Goal: Information Seeking & Learning: Learn about a topic

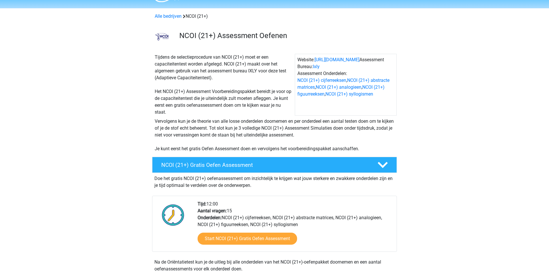
scroll to position [29, 0]
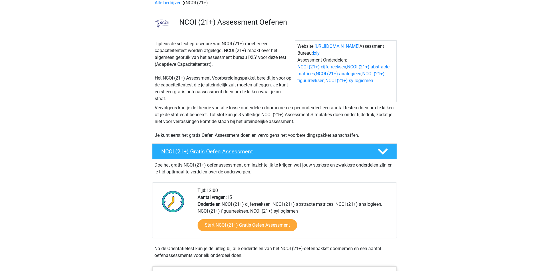
click at [256, 154] on h4 "NCOI (21+) Gratis Oefen Assessment" at bounding box center [264, 151] width 207 height 7
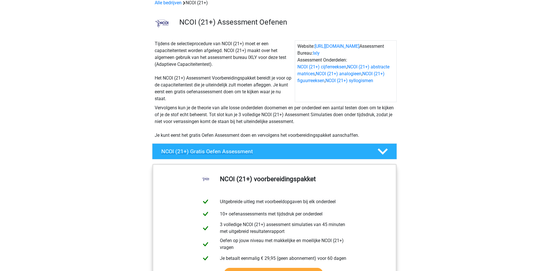
click at [256, 154] on h4 "NCOI (21+) Gratis Oefen Assessment" at bounding box center [264, 151] width 207 height 7
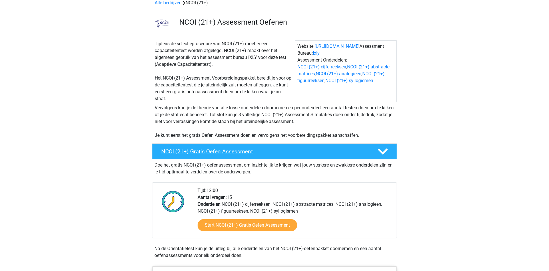
click at [256, 154] on h4 "NCOI (21+) Gratis Oefen Assessment" at bounding box center [264, 151] width 207 height 7
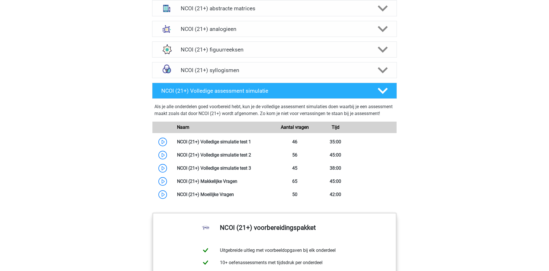
scroll to position [354, 0]
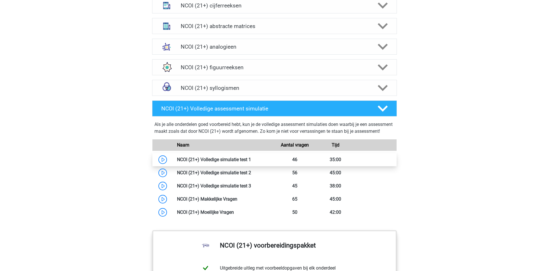
click at [251, 162] on link at bounding box center [251, 159] width 0 height 5
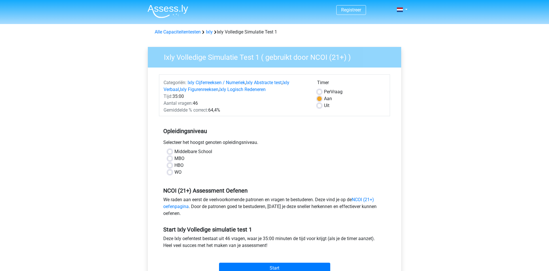
click at [177, 166] on label "HBO" at bounding box center [178, 165] width 9 height 7
click at [172, 166] on input "HBO" at bounding box center [169, 165] width 5 height 6
radio input "true"
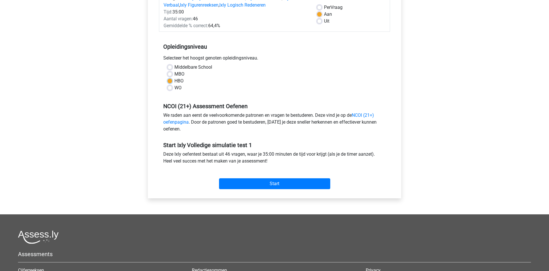
scroll to position [87, 0]
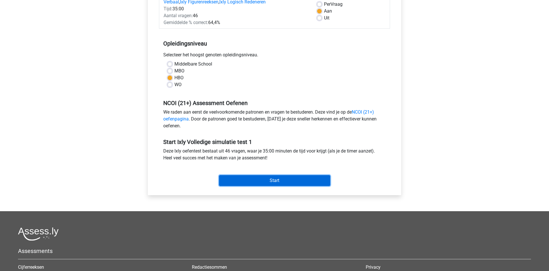
click at [284, 183] on input "Start" at bounding box center [274, 180] width 111 height 11
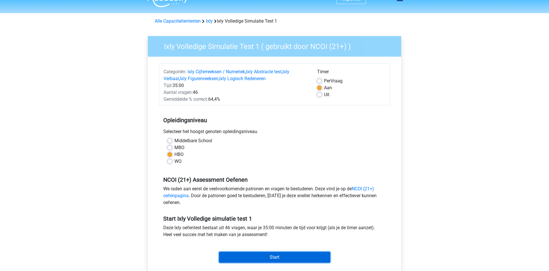
scroll to position [0, 0]
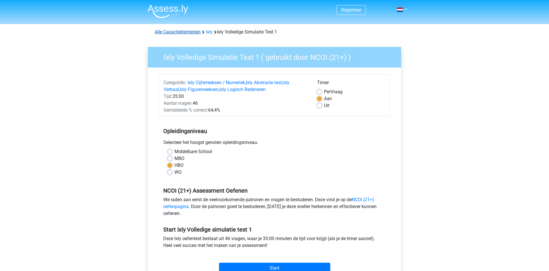
click at [192, 32] on link "Alle Capaciteitentesten" at bounding box center [178, 31] width 46 height 5
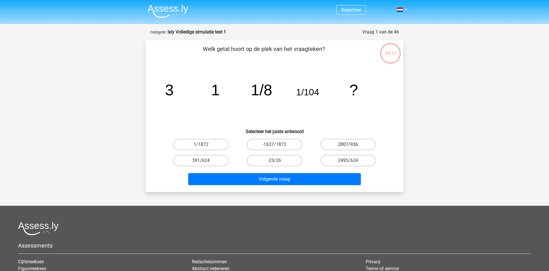
click at [355, 142] on label "2807/936" at bounding box center [347, 144] width 55 height 11
click at [351, 144] on input "2807/936" at bounding box center [350, 146] width 4 height 4
radio input "true"
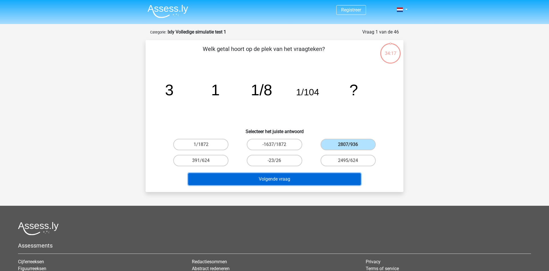
click at [322, 179] on button "Volgende vraag" at bounding box center [274, 179] width 173 height 12
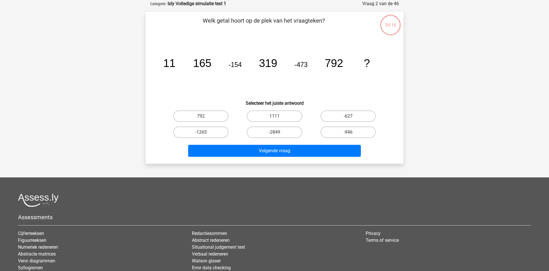
scroll to position [29, 0]
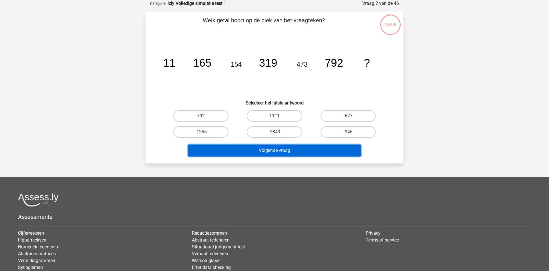
click at [292, 148] on button "Volgende vraag" at bounding box center [274, 150] width 173 height 12
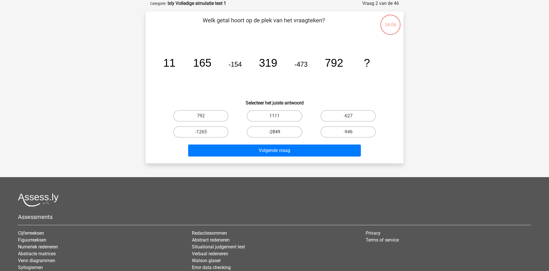
click at [281, 135] on label "-2849" at bounding box center [274, 131] width 55 height 11
click at [278, 135] on input "-2849" at bounding box center [276, 134] width 4 height 4
radio input "true"
click at [351, 116] on input "-627" at bounding box center [350, 118] width 4 height 4
radio input "true"
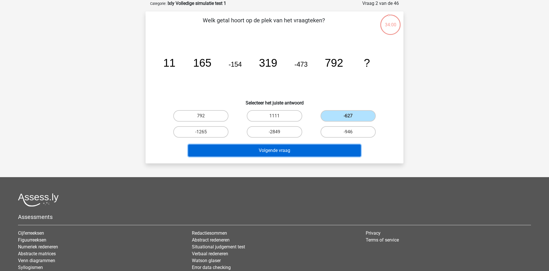
click at [321, 153] on button "Volgende vraag" at bounding box center [274, 150] width 173 height 12
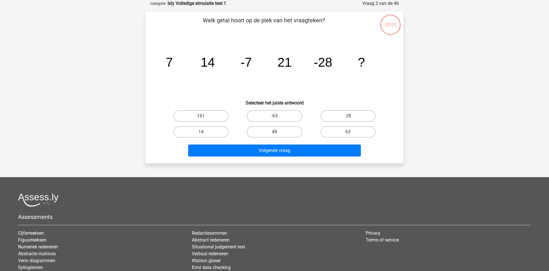
click at [250, 132] on label "49" at bounding box center [274, 131] width 55 height 11
click at [274, 132] on input "49" at bounding box center [276, 134] width 4 height 4
radio input "true"
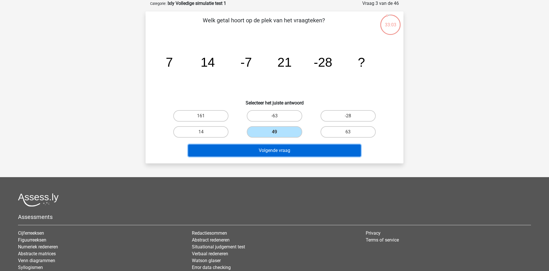
click at [262, 146] on button "Volgende vraag" at bounding box center [274, 150] width 173 height 12
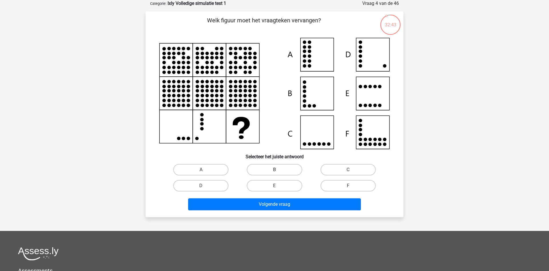
click at [267, 167] on label "B" at bounding box center [274, 169] width 55 height 11
click at [274, 169] on input "B" at bounding box center [276, 171] width 4 height 4
radio input "true"
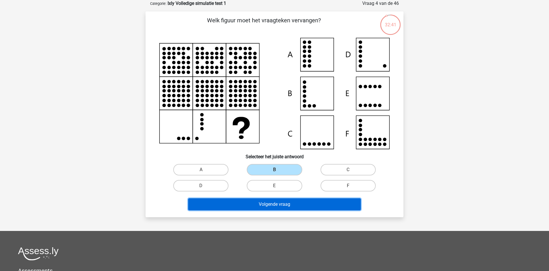
click at [270, 206] on button "Volgende vraag" at bounding box center [274, 204] width 173 height 12
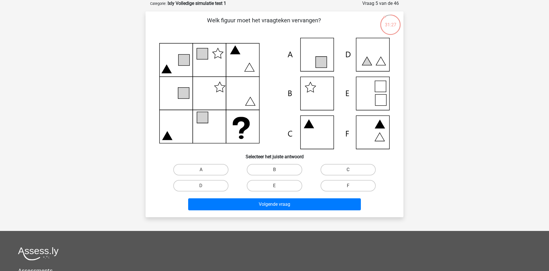
click at [334, 173] on label "C" at bounding box center [347, 169] width 55 height 11
click at [348, 173] on input "C" at bounding box center [350, 171] width 4 height 4
radio input "true"
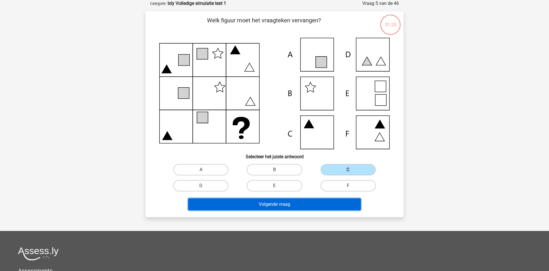
click at [318, 201] on button "Volgende vraag" at bounding box center [274, 204] width 173 height 12
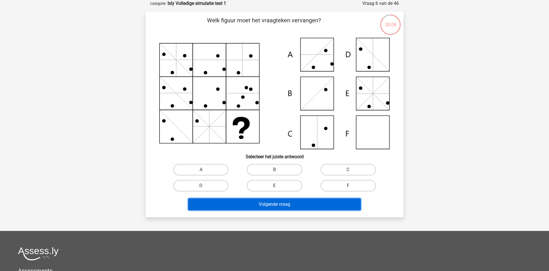
click at [292, 201] on button "Volgende vraag" at bounding box center [274, 204] width 173 height 12
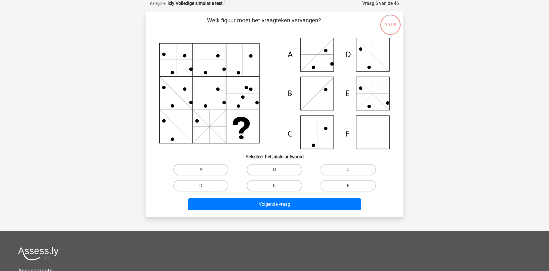
click at [286, 189] on label "E" at bounding box center [274, 185] width 55 height 11
click at [278, 189] on input "E" at bounding box center [276, 187] width 4 height 4
radio input "true"
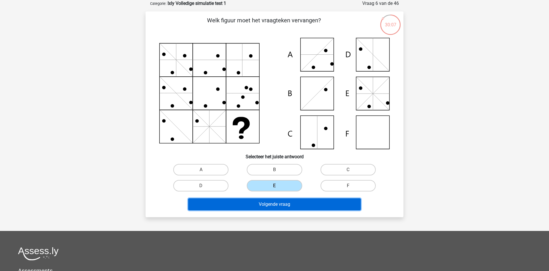
click at [291, 205] on button "Volgende vraag" at bounding box center [274, 204] width 173 height 12
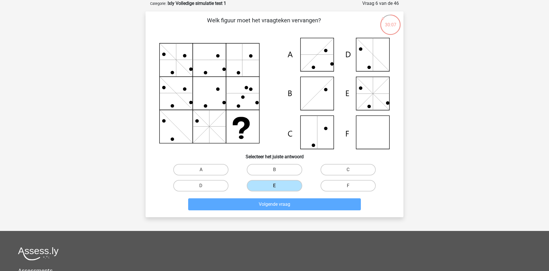
scroll to position [28, 0]
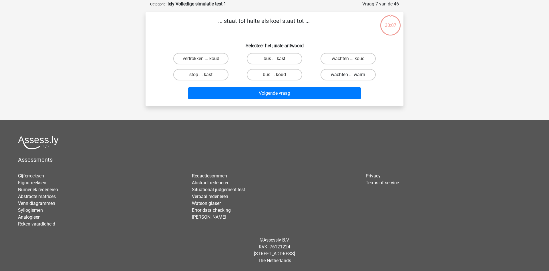
click at [338, 73] on label "wachten ... warm" at bounding box center [347, 74] width 55 height 11
click at [348, 75] on input "wachten ... warm" at bounding box center [350, 77] width 4 height 4
radio input "true"
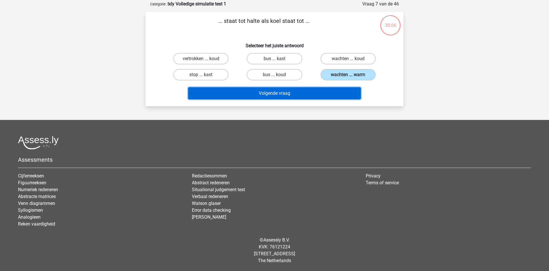
click at [324, 97] on button "Volgende vraag" at bounding box center [274, 93] width 173 height 12
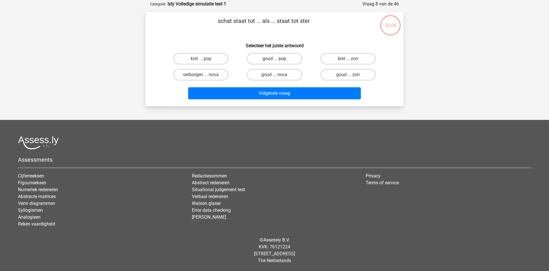
click at [269, 68] on div "goud ... nova" at bounding box center [273, 75] width 73 height 16
click at [276, 75] on label "goud ... nova" at bounding box center [274, 74] width 55 height 11
click at [276, 75] on input "goud ... nova" at bounding box center [276, 77] width 4 height 4
radio input "true"
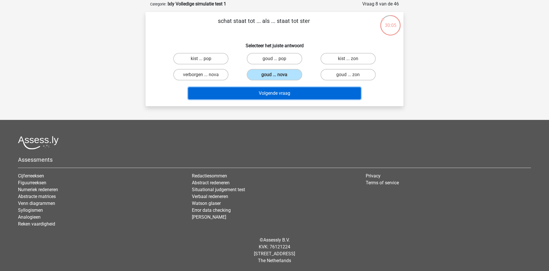
click at [275, 92] on button "Volgende vraag" at bounding box center [274, 93] width 173 height 12
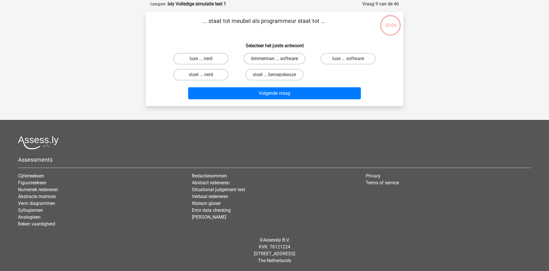
click at [273, 59] on label "timmerman ... software" at bounding box center [274, 58] width 62 height 11
click at [274, 59] on input "timmerman ... software" at bounding box center [276, 61] width 4 height 4
radio input "true"
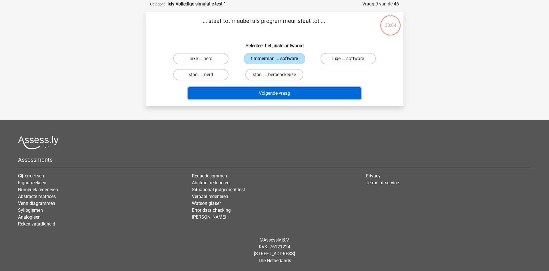
click at [275, 91] on button "Volgende vraag" at bounding box center [274, 93] width 173 height 12
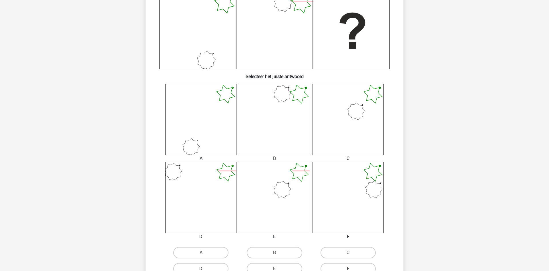
scroll to position [203, 0]
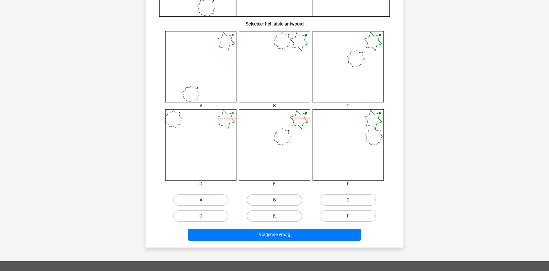
click at [348, 147] on icon at bounding box center [347, 144] width 71 height 71
click at [345, 196] on label "C" at bounding box center [347, 199] width 55 height 11
click at [348, 200] on input "C" at bounding box center [350, 202] width 4 height 4
radio input "true"
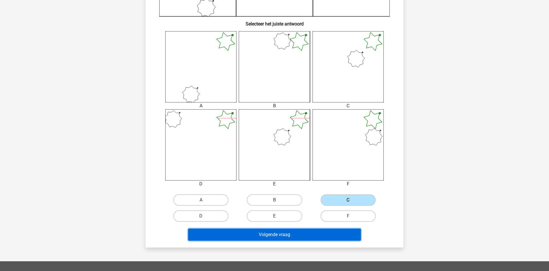
click at [339, 235] on button "Volgende vraag" at bounding box center [274, 234] width 173 height 12
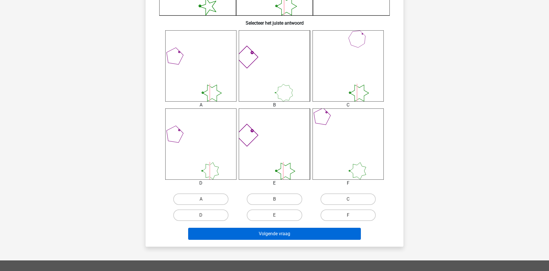
scroll to position [233, 0]
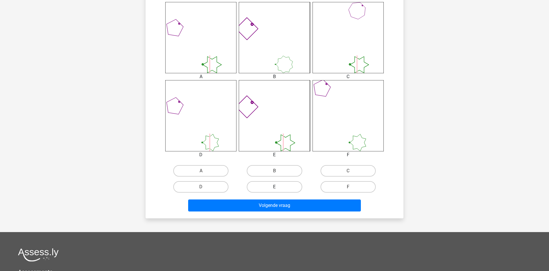
click at [283, 190] on label "E" at bounding box center [274, 186] width 55 height 11
click at [278, 190] on input "E" at bounding box center [276, 189] width 4 height 4
radio input "true"
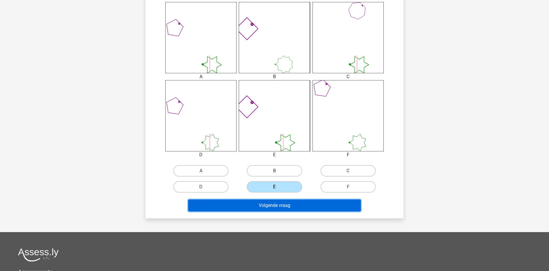
click at [287, 204] on button "Volgende vraag" at bounding box center [274, 205] width 173 height 12
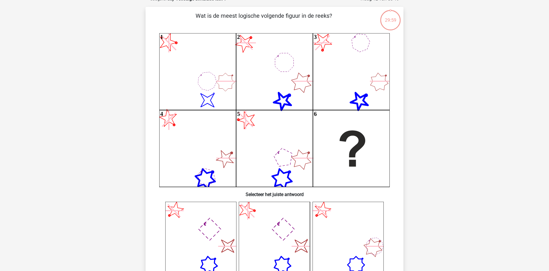
scroll to position [345, 0]
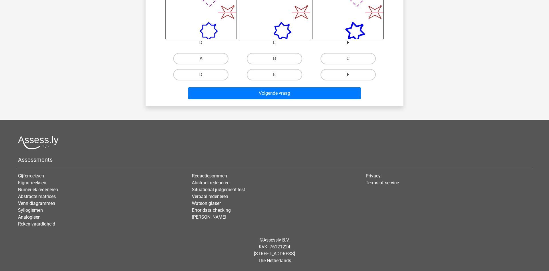
click at [217, 75] on label "D" at bounding box center [200, 74] width 55 height 11
click at [205, 75] on input "D" at bounding box center [203, 77] width 4 height 4
radio input "true"
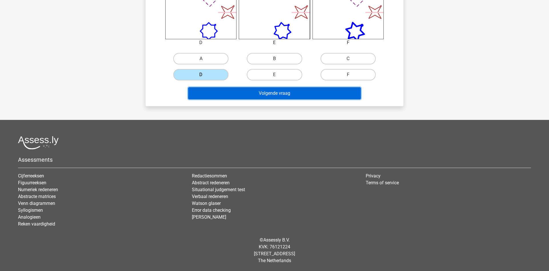
click at [243, 95] on button "Volgende vraag" at bounding box center [274, 93] width 173 height 12
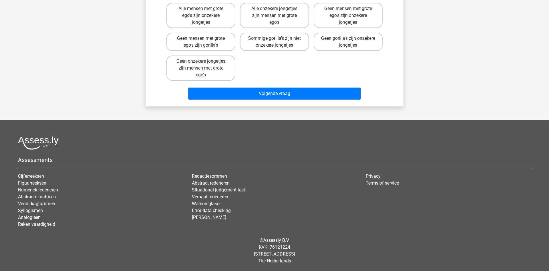
scroll to position [97, 0]
click at [286, 36] on label "Sommige gorilla's zijn niet onzekere jongetjes" at bounding box center [274, 41] width 69 height 18
click at [278, 38] on input "Sommige gorilla's zijn niet onzekere jongetjes" at bounding box center [276, 40] width 4 height 4
radio input "true"
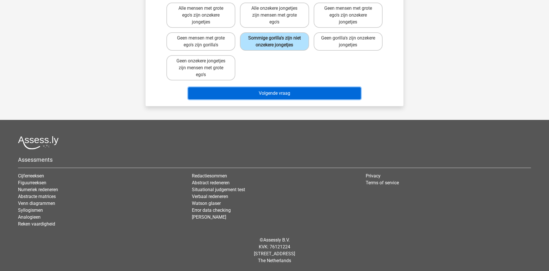
click at [289, 97] on button "Volgende vraag" at bounding box center [274, 93] width 173 height 12
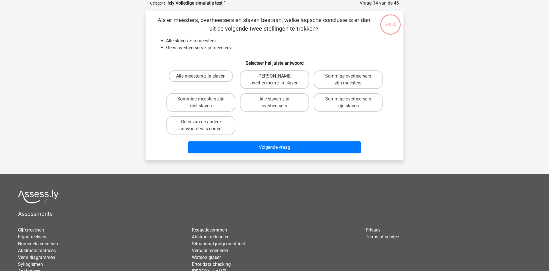
scroll to position [29, 0]
click at [338, 91] on div "Sommige overheersers zijn meesters" at bounding box center [347, 79] width 73 height 23
click at [340, 78] on label "Sommige overheersers zijn meesters" at bounding box center [347, 80] width 69 height 18
click at [348, 78] on input "Sommige overheersers zijn meesters" at bounding box center [350, 78] width 4 height 4
radio input "true"
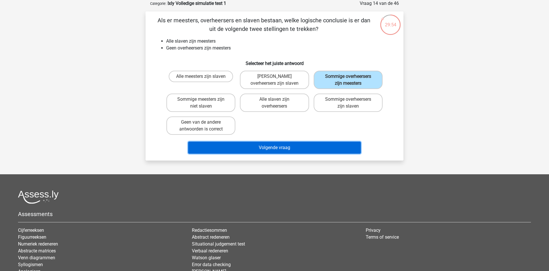
drag, startPoint x: 299, startPoint y: 147, endPoint x: 299, endPoint y: 143, distance: 4.0
click at [299, 147] on button "Volgende vraag" at bounding box center [274, 147] width 173 height 12
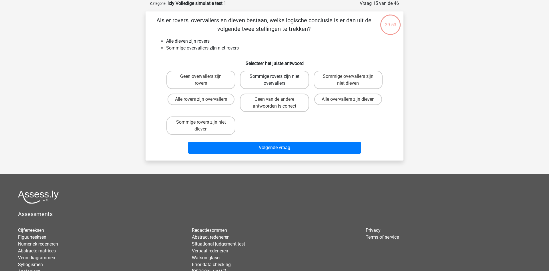
click at [270, 85] on label "Sommige rovers zijn niet overvallers" at bounding box center [274, 80] width 69 height 18
click at [274, 80] on input "Sommige rovers zijn niet overvallers" at bounding box center [276, 78] width 4 height 4
radio input "true"
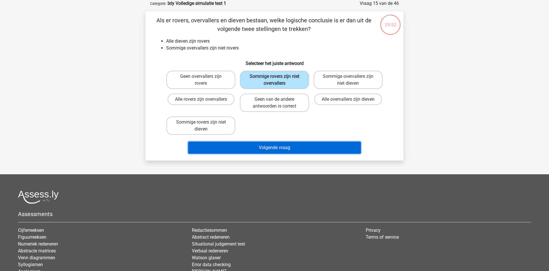
click at [267, 144] on button "Volgende vraag" at bounding box center [274, 147] width 173 height 12
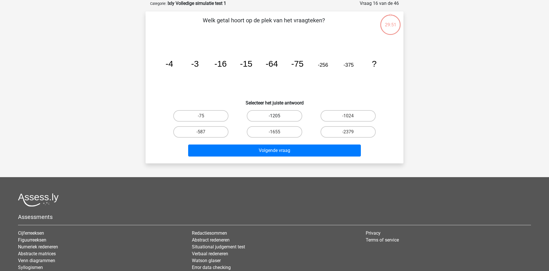
click at [270, 119] on label "-1205" at bounding box center [274, 115] width 55 height 11
click at [274, 119] on input "-1205" at bounding box center [276, 118] width 4 height 4
radio input "true"
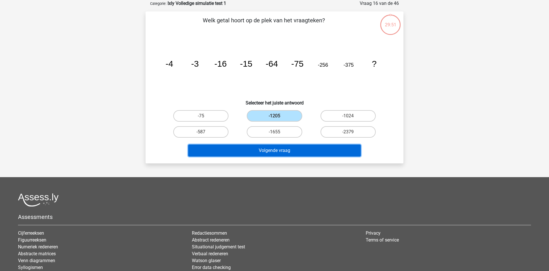
click at [274, 152] on button "Volgende vraag" at bounding box center [274, 150] width 173 height 12
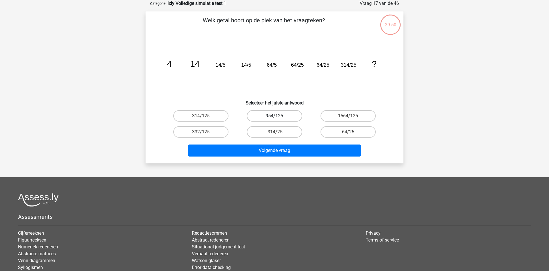
click at [279, 115] on label "954/125" at bounding box center [274, 115] width 55 height 11
click at [278, 116] on input "954/125" at bounding box center [276, 118] width 4 height 4
radio input "true"
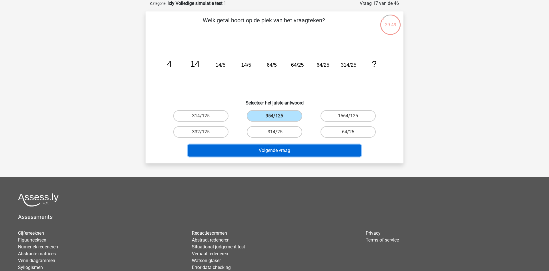
click at [282, 149] on button "Volgende vraag" at bounding box center [274, 150] width 173 height 12
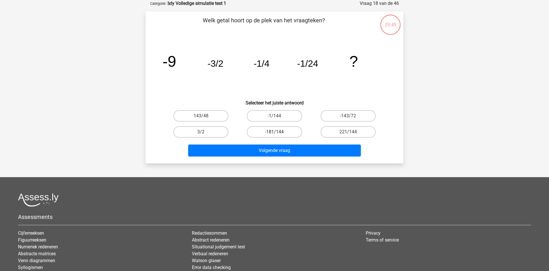
click at [284, 133] on label "-181/144" at bounding box center [274, 131] width 55 height 11
click at [278, 133] on input "-181/144" at bounding box center [276, 134] width 4 height 4
radio input "true"
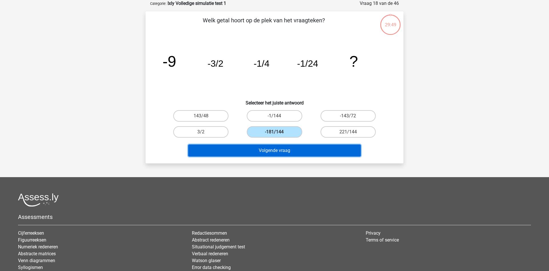
click at [284, 151] on button "Volgende vraag" at bounding box center [274, 150] width 173 height 12
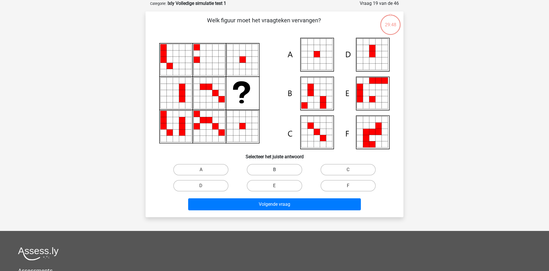
click at [285, 167] on label "B" at bounding box center [274, 169] width 55 height 11
click at [282, 171] on label "B" at bounding box center [274, 169] width 55 height 11
click at [278, 171] on input "B" at bounding box center [276, 171] width 4 height 4
radio input "true"
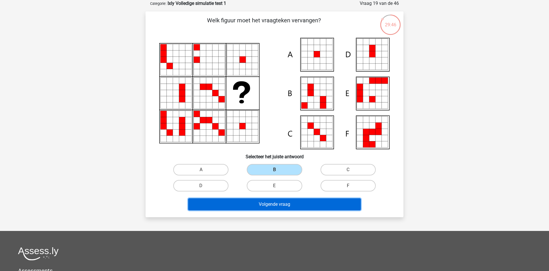
click at [281, 200] on button "Volgende vraag" at bounding box center [274, 204] width 173 height 12
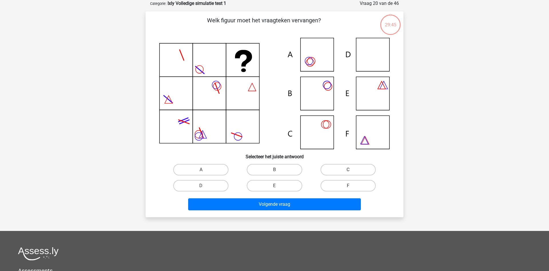
click at [337, 167] on label "C" at bounding box center [347, 169] width 55 height 11
click at [348, 169] on input "C" at bounding box center [350, 171] width 4 height 4
radio input "true"
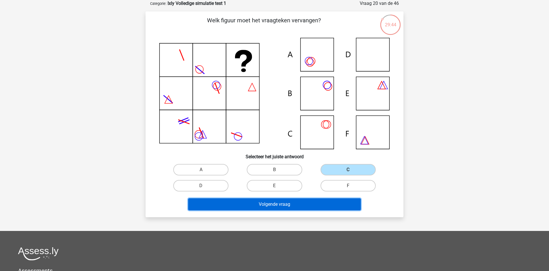
click at [313, 200] on button "Volgende vraag" at bounding box center [274, 204] width 173 height 12
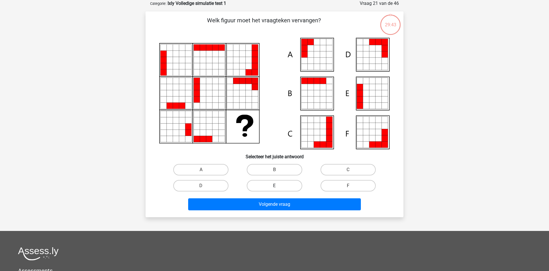
click at [285, 182] on label "E" at bounding box center [274, 185] width 55 height 11
click at [278, 185] on input "E" at bounding box center [276, 187] width 4 height 4
radio input "true"
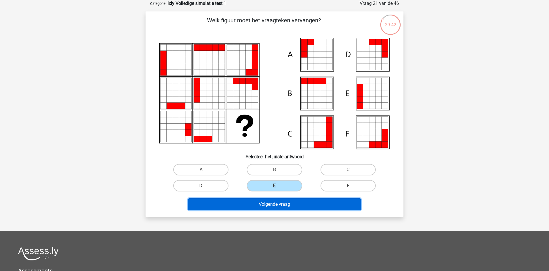
click at [287, 200] on button "Volgende vraag" at bounding box center [274, 204] width 173 height 12
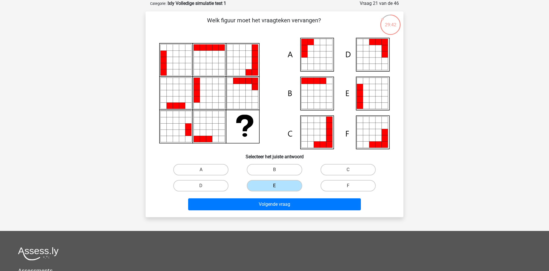
scroll to position [28, 0]
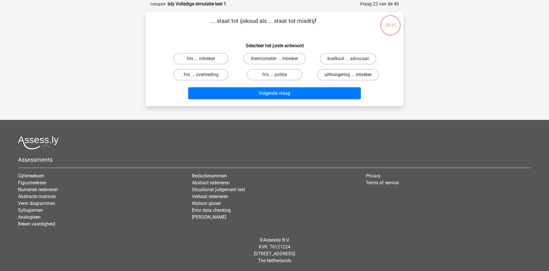
click at [338, 75] on label "uithongering ... inbreker" at bounding box center [348, 74] width 62 height 11
click at [348, 75] on input "uithongering ... inbreker" at bounding box center [350, 77] width 4 height 4
radio input "true"
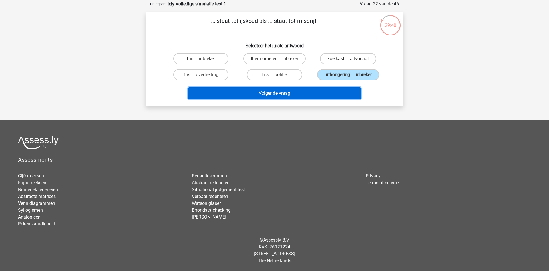
click at [327, 93] on button "Volgende vraag" at bounding box center [274, 93] width 173 height 12
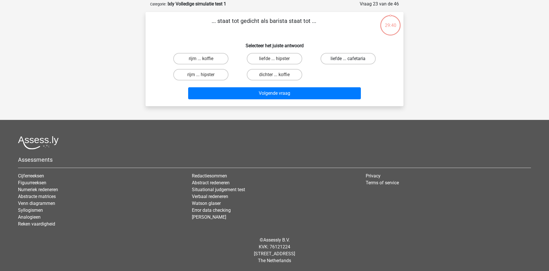
click at [333, 54] on label "liefde ... cafetaria" at bounding box center [347, 58] width 55 height 11
click at [348, 59] on input "liefde ... cafetaria" at bounding box center [350, 61] width 4 height 4
radio input "true"
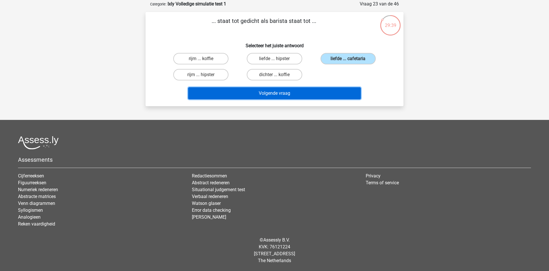
click at [322, 91] on button "Volgende vraag" at bounding box center [274, 93] width 173 height 12
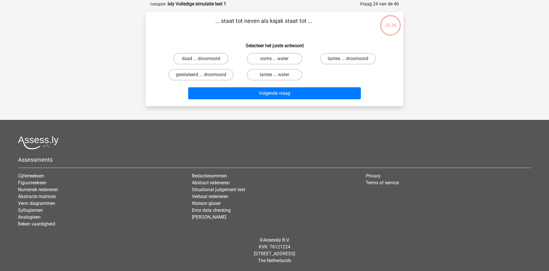
drag, startPoint x: 276, startPoint y: 72, endPoint x: 277, endPoint y: 76, distance: 3.9
click at [275, 72] on label "tantes ... water" at bounding box center [274, 74] width 55 height 11
click at [275, 75] on input "tantes ... water" at bounding box center [276, 77] width 4 height 4
radio input "true"
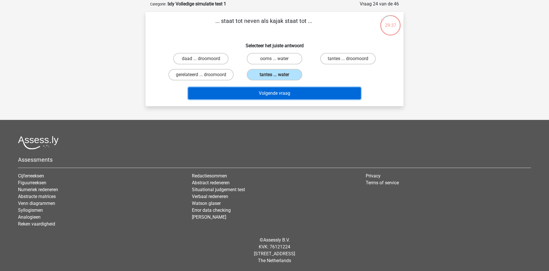
click at [279, 92] on button "Volgende vraag" at bounding box center [274, 93] width 173 height 12
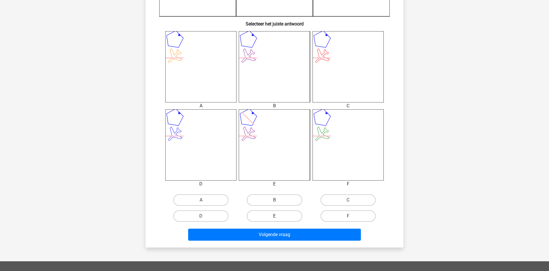
scroll to position [233, 0]
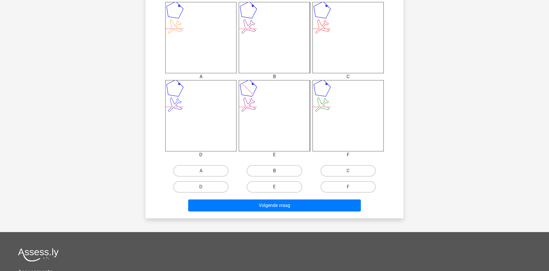
click at [286, 173] on label "B" at bounding box center [274, 170] width 55 height 11
click at [278, 173] on input "B" at bounding box center [276, 173] width 4 height 4
radio input "true"
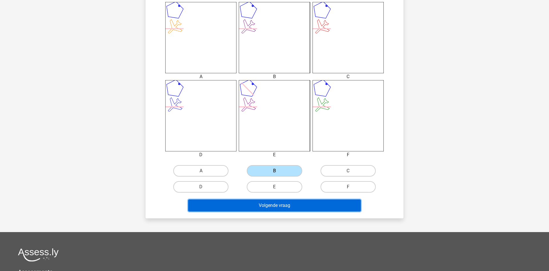
click at [282, 203] on button "Volgende vraag" at bounding box center [274, 205] width 173 height 12
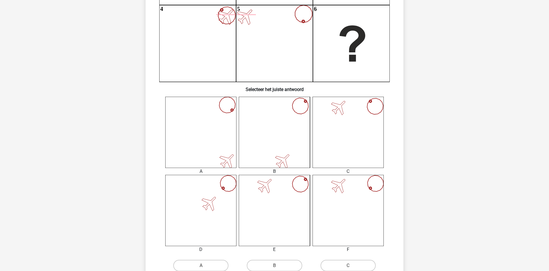
scroll to position [203, 0]
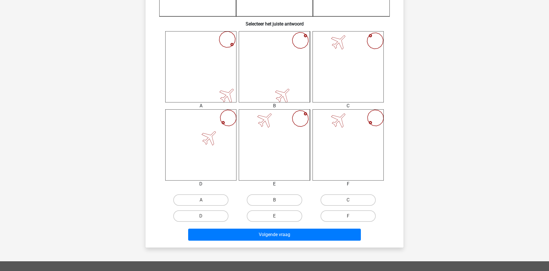
click at [281, 156] on icon at bounding box center [274, 144] width 71 height 71
click at [376, 123] on icon at bounding box center [347, 144] width 71 height 71
drag, startPoint x: 339, startPoint y: 76, endPoint x: 324, endPoint y: 70, distance: 16.6
click at [338, 76] on icon at bounding box center [347, 66] width 71 height 71
click at [257, 65] on icon at bounding box center [274, 66] width 71 height 71
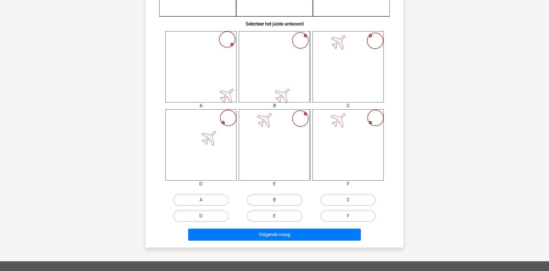
drag, startPoint x: 196, startPoint y: 55, endPoint x: 223, endPoint y: 9, distance: 52.7
click at [201, 49] on icon at bounding box center [200, 66] width 71 height 71
drag, startPoint x: 257, startPoint y: 12, endPoint x: 252, endPoint y: 57, distance: 45.1
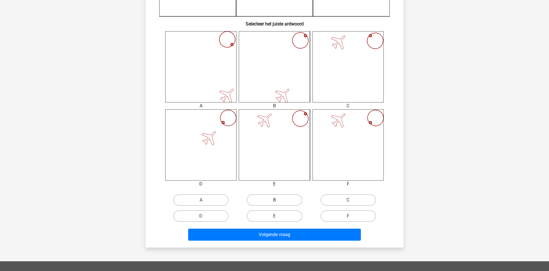
click at [272, 201] on label "B" at bounding box center [274, 199] width 55 height 11
click at [283, 205] on div "B" at bounding box center [273, 200] width 73 height 16
click at [283, 205] on label "B" at bounding box center [274, 199] width 55 height 11
click at [278, 203] on input "B" at bounding box center [276, 202] width 4 height 4
radio input "true"
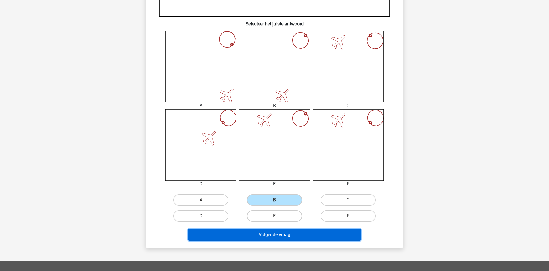
click at [285, 233] on button "Volgende vraag" at bounding box center [274, 234] width 173 height 12
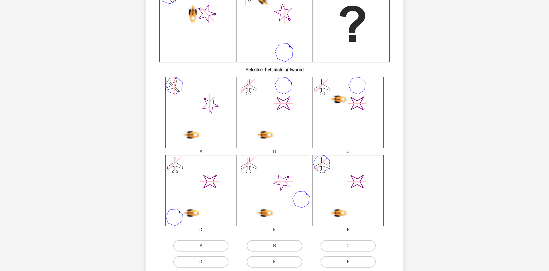
scroll to position [262, 0]
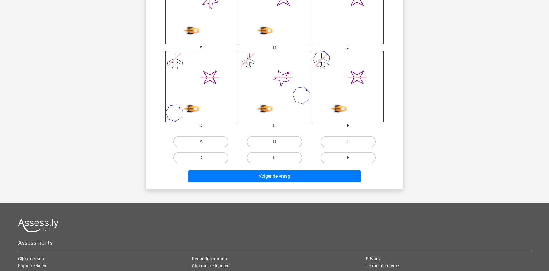
click at [288, 155] on label "E" at bounding box center [274, 157] width 55 height 11
click at [278, 157] on input "E" at bounding box center [276, 159] width 4 height 4
radio input "true"
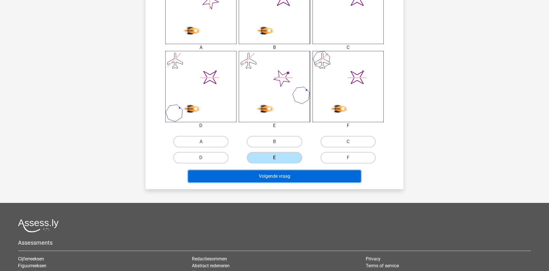
click at [288, 176] on button "Volgende vraag" at bounding box center [274, 176] width 173 height 12
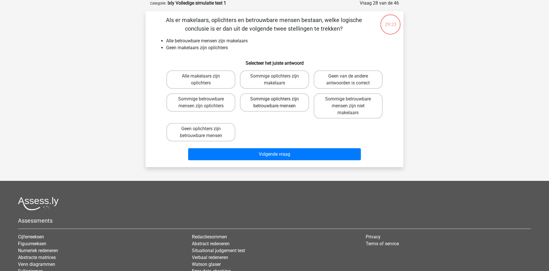
scroll to position [29, 0]
click at [284, 81] on label "Sommige oplichters zijn makelaars" at bounding box center [274, 80] width 69 height 18
click at [278, 80] on input "Sommige oplichters zijn makelaars" at bounding box center [276, 78] width 4 height 4
radio input "true"
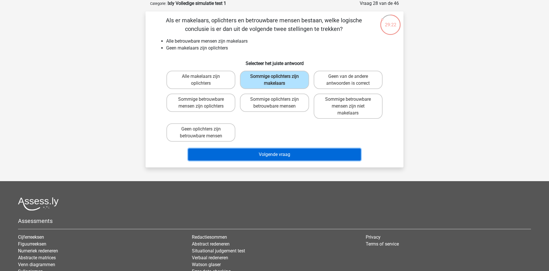
click at [273, 150] on button "Volgende vraag" at bounding box center [274, 154] width 173 height 12
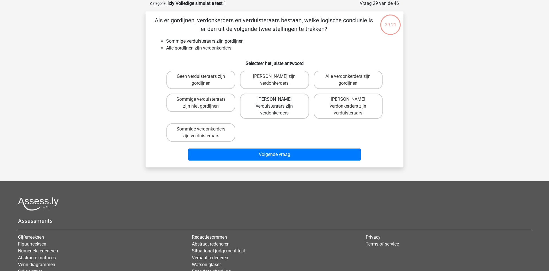
click at [278, 108] on label "Geen verduisteraars zijn verdonkerders" at bounding box center [274, 105] width 69 height 25
click at [278, 103] on input "Geen verduisteraars zijn verdonkerders" at bounding box center [276, 101] width 4 height 4
radio input "true"
click at [286, 144] on div "Volgende vraag" at bounding box center [274, 153] width 239 height 19
click at [347, 91] on div "Alle verdonkerders zijn gordijnen" at bounding box center [347, 79] width 73 height 23
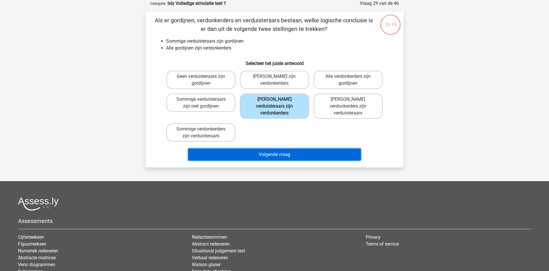
click at [336, 148] on button "Volgende vraag" at bounding box center [274, 154] width 173 height 12
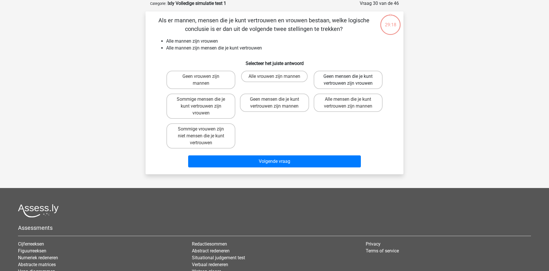
click at [345, 84] on label "Geen mensen die je kunt vertrouwen zijn vrouwen" at bounding box center [347, 80] width 69 height 18
click at [348, 80] on input "Geen mensen die je kunt vertrouwen zijn vrouwen" at bounding box center [350, 78] width 4 height 4
radio input "true"
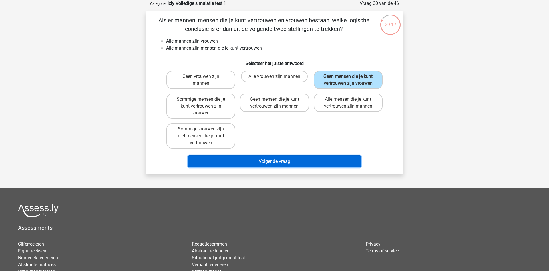
click at [311, 160] on button "Volgende vraag" at bounding box center [274, 161] width 173 height 12
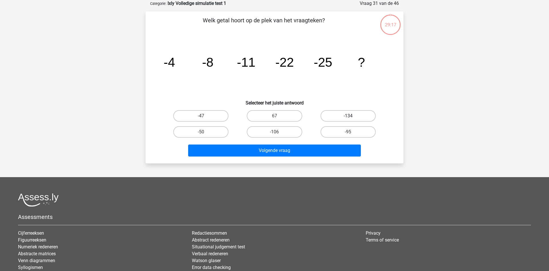
click at [335, 114] on label "-134" at bounding box center [347, 115] width 55 height 11
click at [348, 116] on input "-134" at bounding box center [350, 118] width 4 height 4
radio input "true"
click at [327, 144] on div "Volgende vraag" at bounding box center [274, 149] width 239 height 19
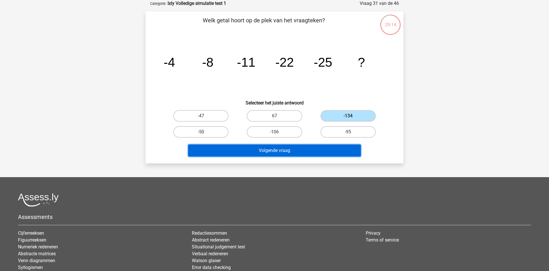
click at [319, 146] on button "Volgende vraag" at bounding box center [274, 150] width 173 height 12
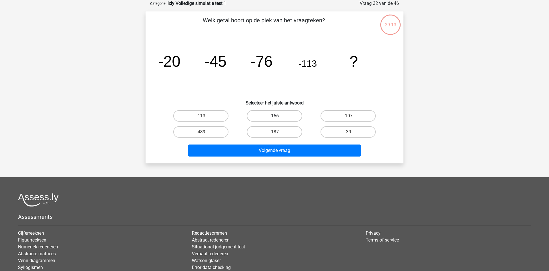
click at [288, 112] on label "-156" at bounding box center [274, 115] width 55 height 11
click at [278, 116] on input "-156" at bounding box center [276, 118] width 4 height 4
radio input "true"
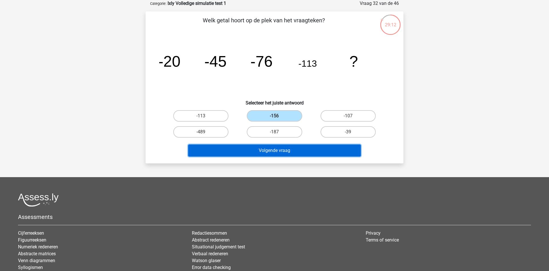
click at [295, 146] on button "Volgende vraag" at bounding box center [274, 150] width 173 height 12
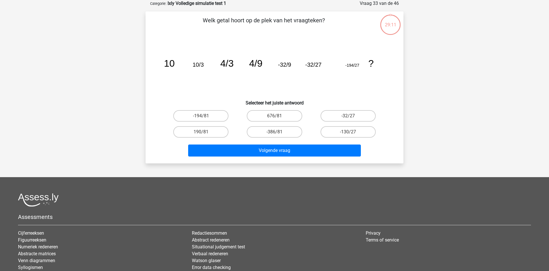
click at [324, 125] on div "-130/27" at bounding box center [347, 132] width 73 height 16
click at [331, 115] on label "-32/27" at bounding box center [347, 115] width 55 height 11
click at [348, 116] on input "-32/27" at bounding box center [350, 118] width 4 height 4
radio input "true"
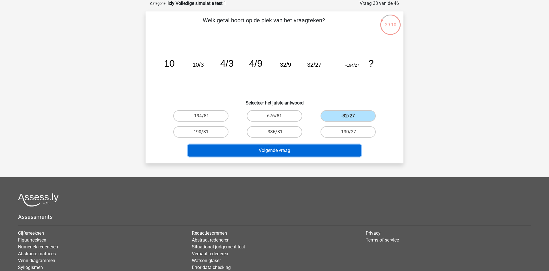
click at [319, 148] on button "Volgende vraag" at bounding box center [274, 150] width 173 height 12
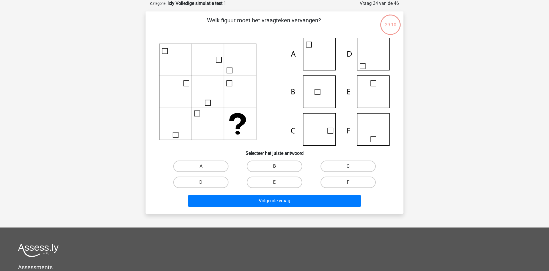
click at [351, 161] on label "C" at bounding box center [347, 165] width 55 height 11
click at [351, 166] on input "C" at bounding box center [350, 168] width 4 height 4
radio input "true"
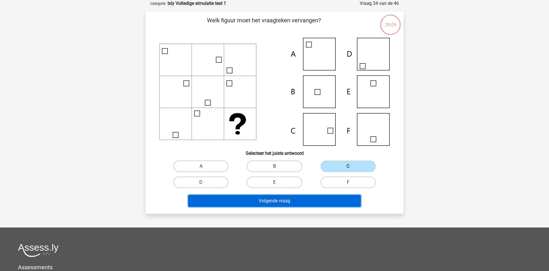
click at [329, 199] on button "Volgende vraag" at bounding box center [274, 201] width 173 height 12
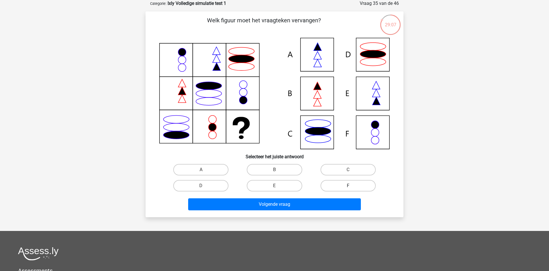
click at [337, 185] on label "F" at bounding box center [347, 185] width 55 height 11
click at [348, 185] on input "F" at bounding box center [350, 187] width 4 height 4
radio input "true"
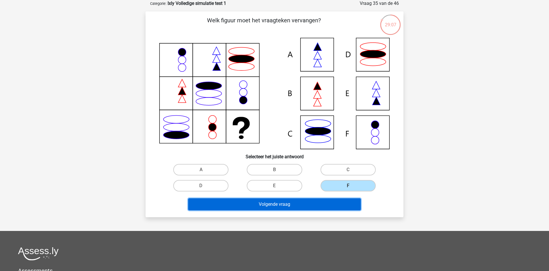
click at [330, 201] on button "Volgende vraag" at bounding box center [274, 204] width 173 height 12
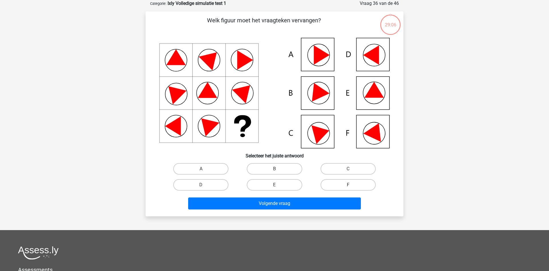
click at [337, 179] on label "F" at bounding box center [347, 184] width 55 height 11
click at [348, 185] on input "F" at bounding box center [350, 187] width 4 height 4
radio input "true"
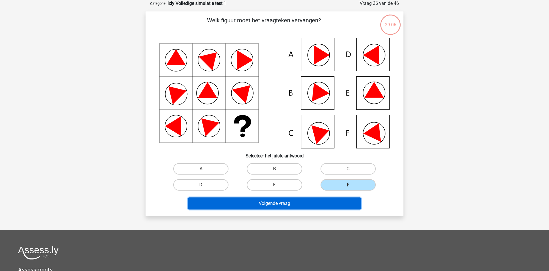
click at [331, 203] on button "Volgende vraag" at bounding box center [274, 203] width 173 height 12
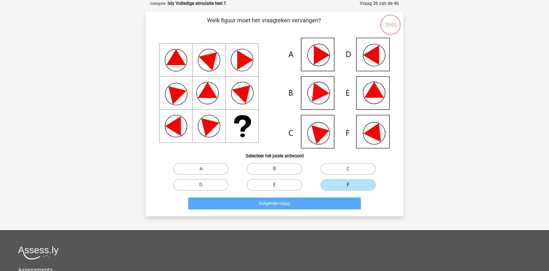
scroll to position [28, 0]
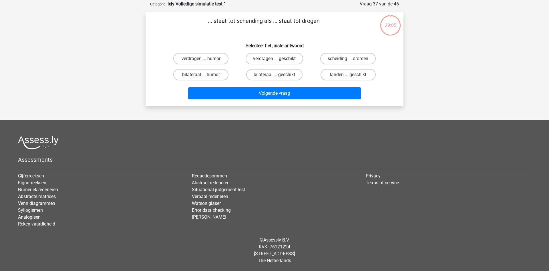
click at [271, 72] on label "bilateraal ... geschikt" at bounding box center [274, 74] width 56 height 11
click at [274, 75] on input "bilateraal ... geschikt" at bounding box center [276, 77] width 4 height 4
radio input "true"
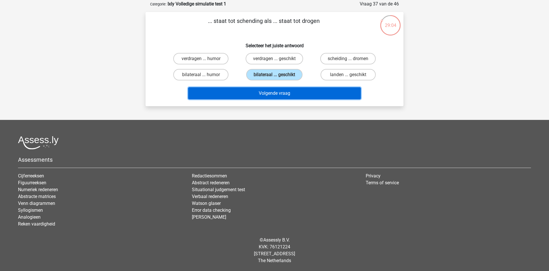
click at [272, 96] on button "Volgende vraag" at bounding box center [274, 93] width 173 height 12
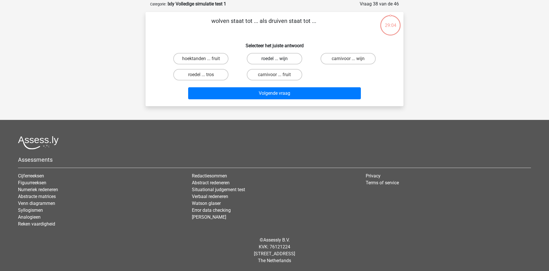
click at [273, 58] on label "roedel ... wijn" at bounding box center [274, 58] width 55 height 11
click at [274, 59] on input "roedel ... wijn" at bounding box center [276, 61] width 4 height 4
radio input "true"
click at [275, 87] on div "Volgende vraag" at bounding box center [274, 92] width 239 height 19
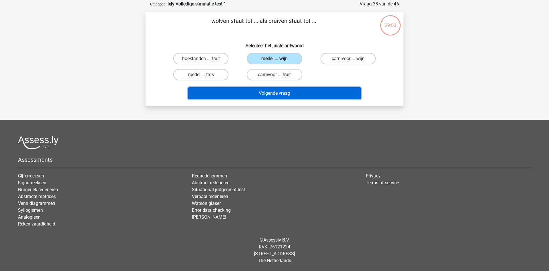
click at [275, 92] on button "Volgende vraag" at bounding box center [274, 93] width 173 height 12
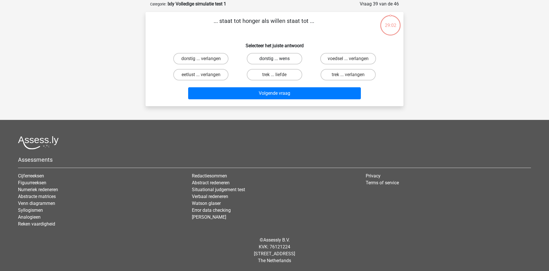
click at [266, 61] on label "dorstig ... wens" at bounding box center [274, 58] width 55 height 11
click at [274, 61] on input "dorstig ... wens" at bounding box center [276, 61] width 4 height 4
radio input "true"
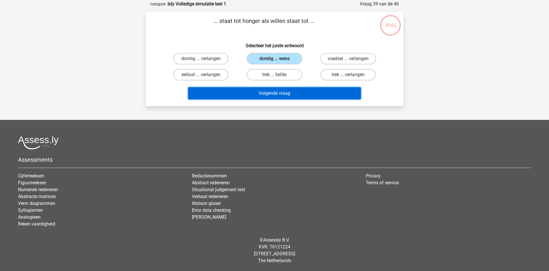
click at [269, 93] on button "Volgende vraag" at bounding box center [274, 93] width 173 height 12
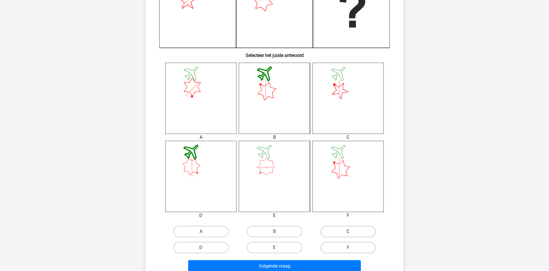
scroll to position [174, 0]
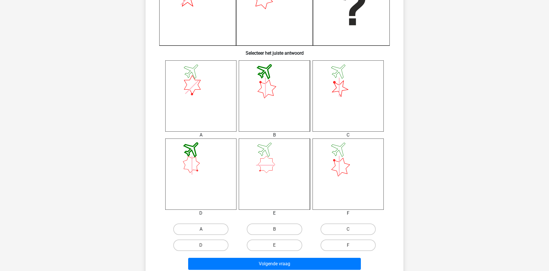
click at [206, 228] on label "A" at bounding box center [200, 228] width 55 height 11
click at [205, 229] on input "A" at bounding box center [203, 231] width 4 height 4
radio input "true"
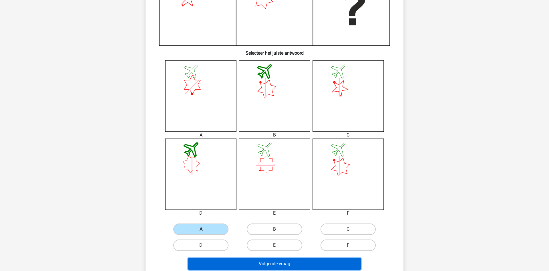
click at [227, 261] on button "Volgende vraag" at bounding box center [274, 263] width 173 height 12
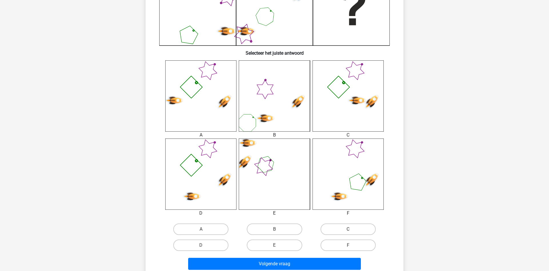
click at [334, 231] on label "C" at bounding box center [347, 228] width 55 height 11
click at [348, 231] on input "C" at bounding box center [350, 231] width 4 height 4
radio input "true"
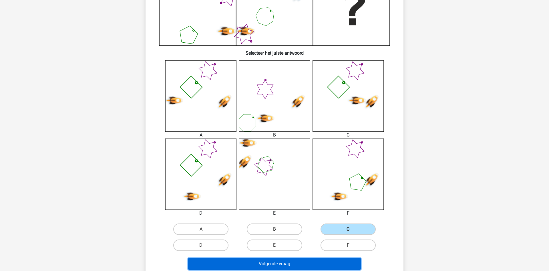
click at [309, 265] on button "Volgende vraag" at bounding box center [274, 263] width 173 height 12
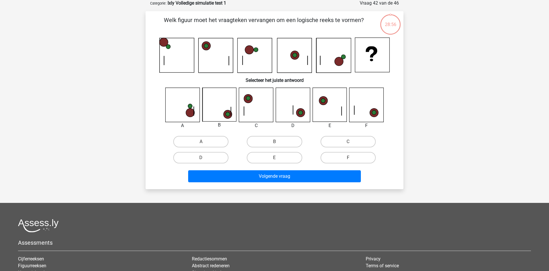
scroll to position [29, 0]
click at [347, 160] on label "F" at bounding box center [347, 157] width 55 height 11
click at [348, 160] on input "F" at bounding box center [350, 160] width 4 height 4
radio input "true"
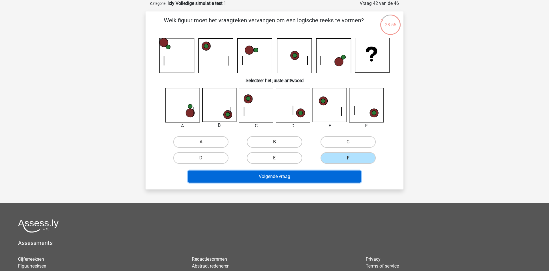
click at [341, 179] on button "Volgende vraag" at bounding box center [274, 176] width 173 height 12
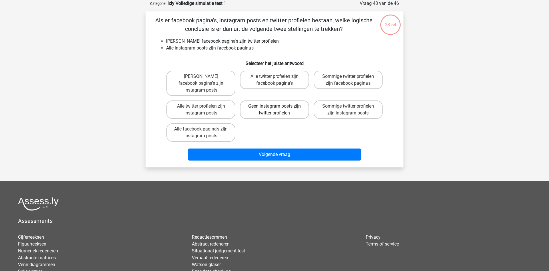
click at [263, 106] on label "Geen instagram posts zijn twitter profielen" at bounding box center [274, 109] width 69 height 18
click at [274, 106] on input "Geen instagram posts zijn twitter profielen" at bounding box center [276, 108] width 4 height 4
radio input "true"
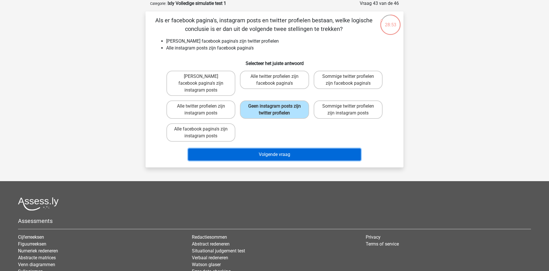
click at [266, 148] on button "Volgende vraag" at bounding box center [274, 154] width 173 height 12
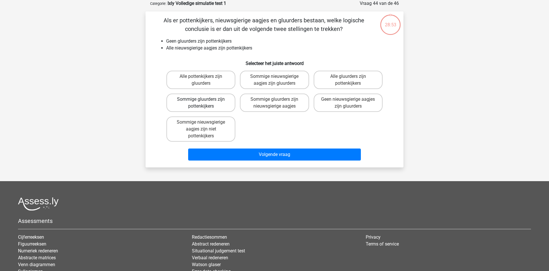
click at [215, 103] on label "Sommige gluurders zijn pottenkijkers" at bounding box center [200, 102] width 69 height 18
click at [222, 109] on label "Sommige gluurders zijn pottenkijkers" at bounding box center [200, 102] width 69 height 18
click at [205, 103] on input "Sommige gluurders zijn pottenkijkers" at bounding box center [203, 101] width 4 height 4
radio input "true"
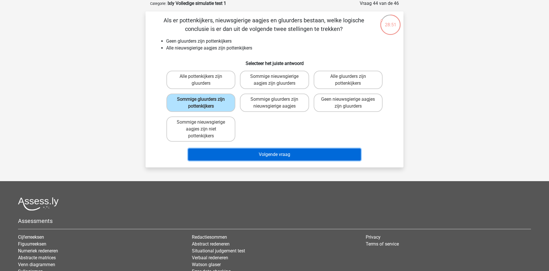
click at [248, 158] on button "Volgende vraag" at bounding box center [274, 154] width 173 height 12
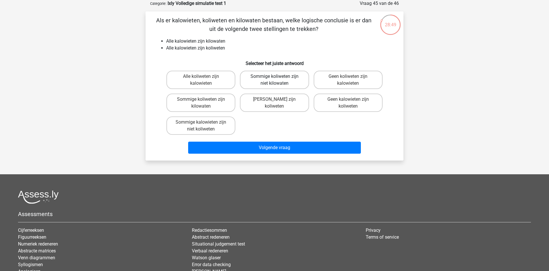
click at [264, 83] on label "Sommige koliweten zijn niet kilowaten" at bounding box center [274, 80] width 69 height 18
click at [274, 80] on input "Sommige koliweten zijn niet kilowaten" at bounding box center [276, 78] width 4 height 4
radio input "true"
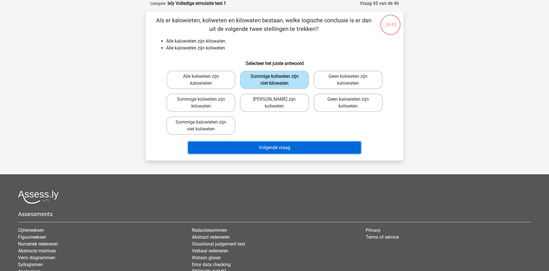
click at [286, 150] on button "Volgende vraag" at bounding box center [274, 147] width 173 height 12
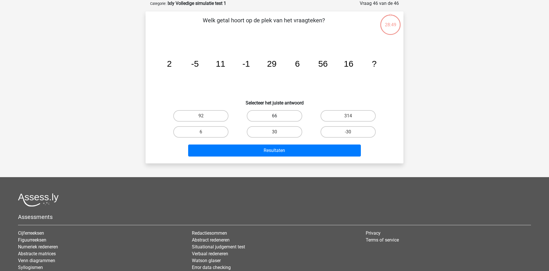
click at [284, 114] on label "66" at bounding box center [274, 115] width 55 height 11
click at [278, 116] on input "66" at bounding box center [276, 118] width 4 height 4
radio input "true"
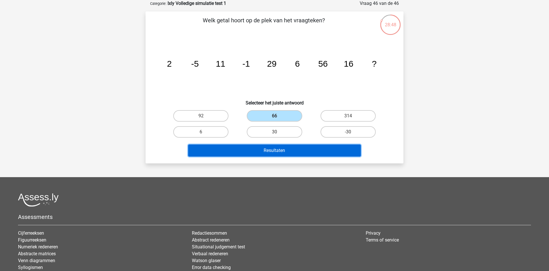
click at [291, 147] on button "Resultaten" at bounding box center [274, 150] width 173 height 12
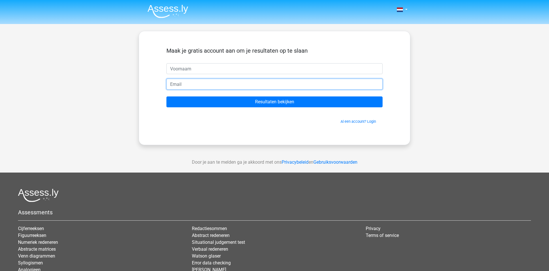
click at [233, 84] on input "email" at bounding box center [274, 84] width 216 height 11
type input "[EMAIL_ADDRESS][DOMAIN_NAME]"
click at [251, 66] on input "text" at bounding box center [274, 68] width 216 height 11
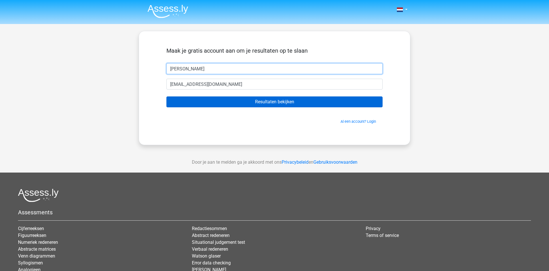
type input "[PERSON_NAME]"
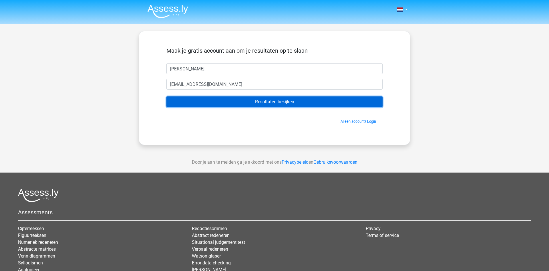
click at [291, 98] on input "Resultaten bekijken" at bounding box center [274, 101] width 216 height 11
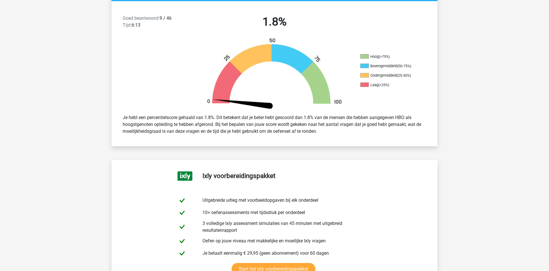
scroll to position [146, 0]
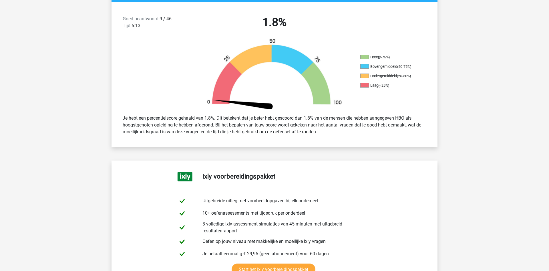
drag, startPoint x: 165, startPoint y: 19, endPoint x: 178, endPoint y: 21, distance: 13.3
click at [177, 21] on div "Goed beantwoord: 9 / 46 Tijd: 6:13" at bounding box center [157, 23] width 78 height 16
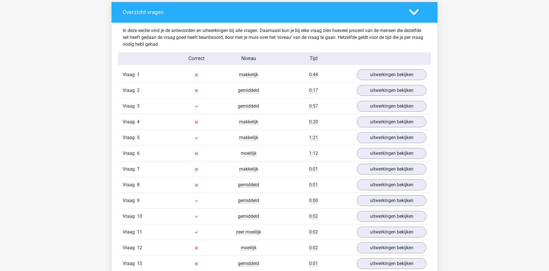
scroll to position [612, 0]
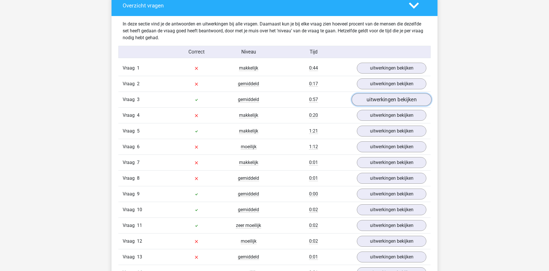
click at [372, 101] on link "uitwerkingen bekijken" at bounding box center [391, 99] width 80 height 13
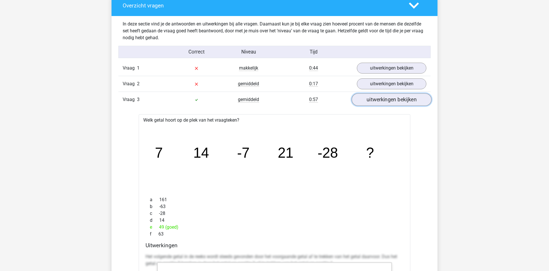
click at [371, 102] on link "uitwerkingen bekijken" at bounding box center [391, 99] width 80 height 13
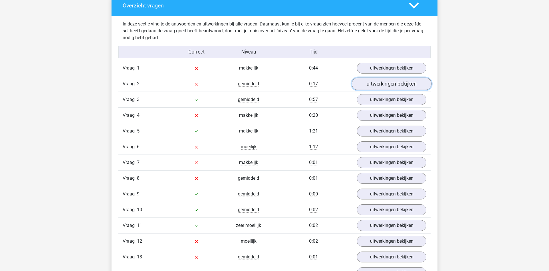
click at [376, 86] on link "uitwerkingen bekijken" at bounding box center [391, 83] width 80 height 13
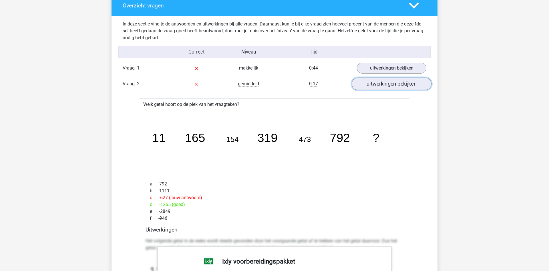
click at [376, 86] on link "uitwerkingen bekijken" at bounding box center [391, 83] width 80 height 13
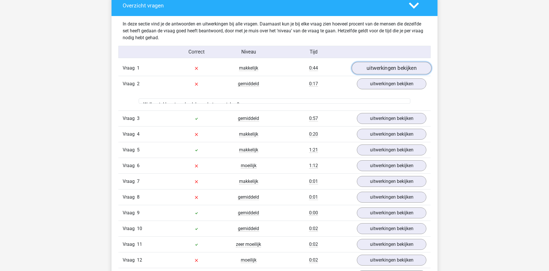
click at [383, 70] on link "uitwerkingen bekijken" at bounding box center [391, 68] width 80 height 13
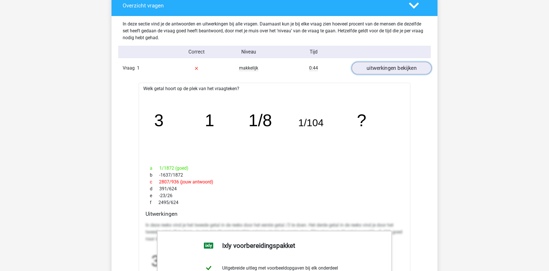
click at [383, 70] on link "uitwerkingen bekijken" at bounding box center [391, 68] width 80 height 13
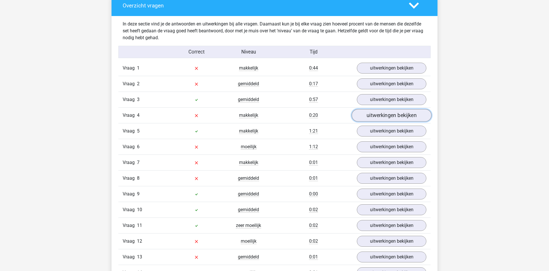
click at [378, 114] on link "uitwerkingen bekijken" at bounding box center [391, 115] width 80 height 13
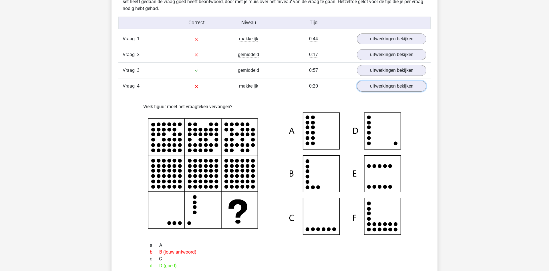
scroll to position [670, 0]
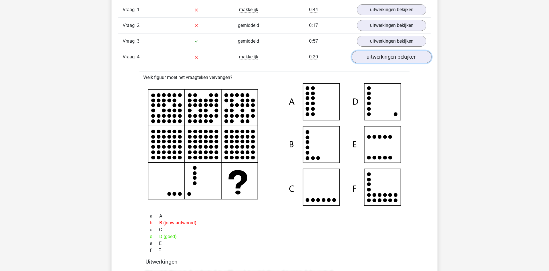
click at [390, 59] on link "uitwerkingen bekijken" at bounding box center [391, 57] width 80 height 13
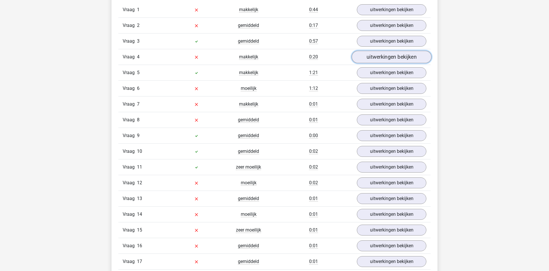
click at [373, 57] on link "uitwerkingen bekijken" at bounding box center [391, 57] width 80 height 13
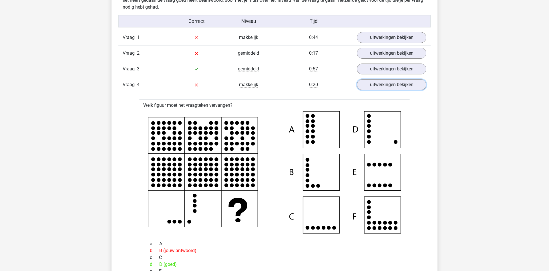
scroll to position [641, 0]
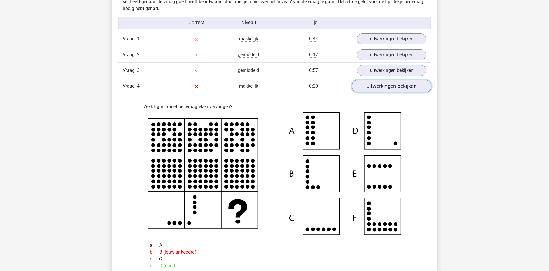
click at [368, 85] on link "uitwerkingen bekijken" at bounding box center [391, 86] width 80 height 13
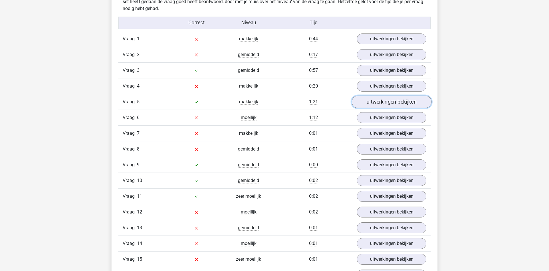
click at [369, 103] on link "uitwerkingen bekijken" at bounding box center [391, 101] width 80 height 13
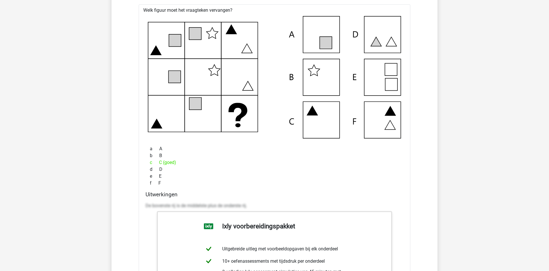
scroll to position [758, 0]
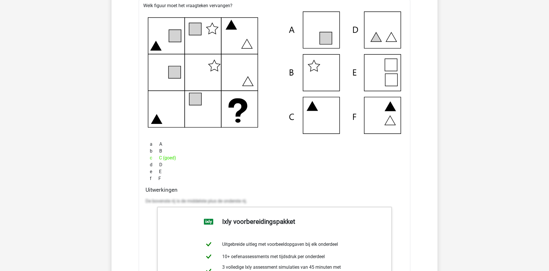
drag, startPoint x: 160, startPoint y: 160, endPoint x: 185, endPoint y: 155, distance: 25.9
click at [185, 155] on div "c C (goed)" at bounding box center [274, 157] width 258 height 7
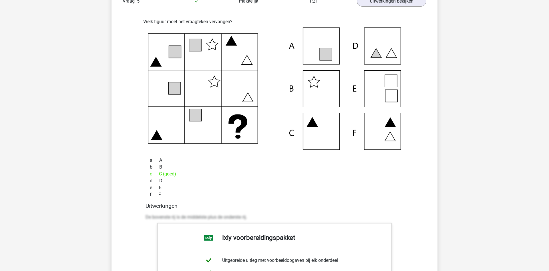
scroll to position [729, 0]
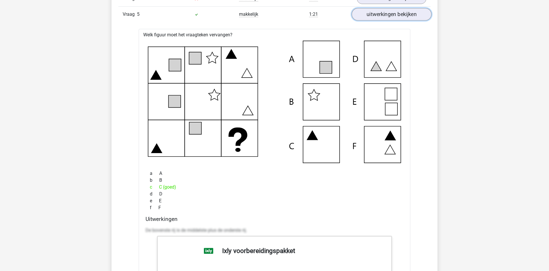
click at [407, 19] on link "uitwerkingen bekijken" at bounding box center [391, 14] width 80 height 13
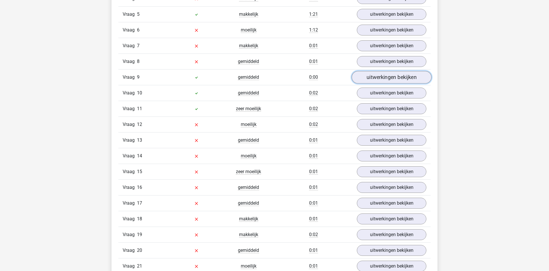
click at [361, 79] on link "uitwerkingen bekijken" at bounding box center [391, 77] width 80 height 13
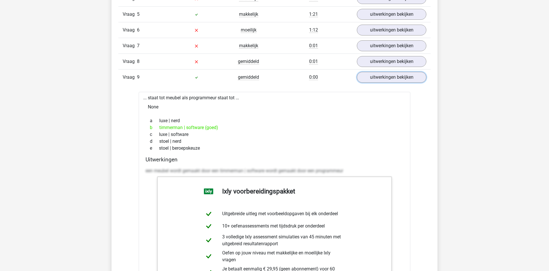
scroll to position [758, 0]
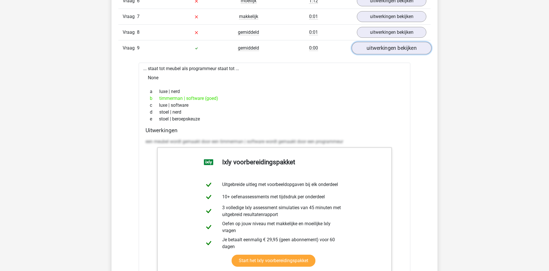
click at [397, 49] on link "uitwerkingen bekijken" at bounding box center [391, 48] width 80 height 13
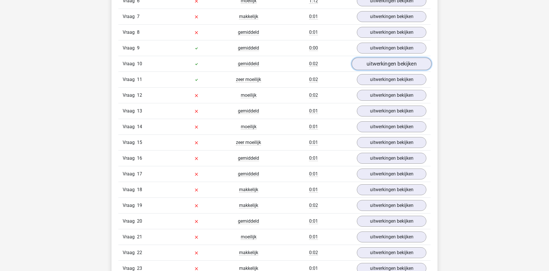
click at [388, 68] on link "uitwerkingen bekijken" at bounding box center [391, 63] width 80 height 13
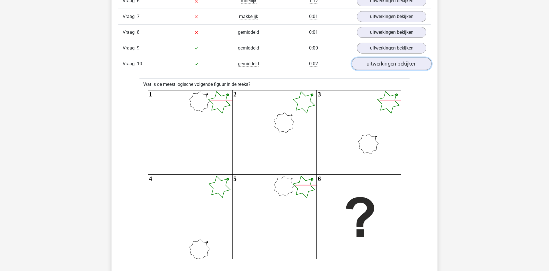
click at [388, 68] on link "uitwerkingen bekijken" at bounding box center [391, 63] width 80 height 13
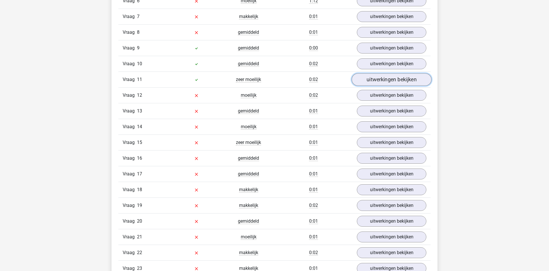
click at [385, 84] on link "uitwerkingen bekijken" at bounding box center [391, 79] width 80 height 13
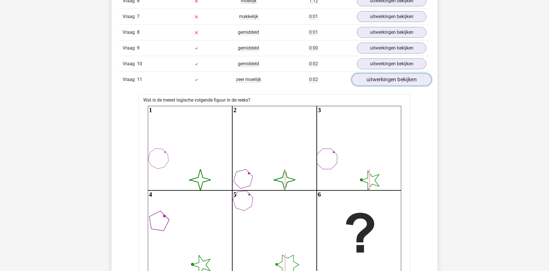
click at [386, 83] on link "uitwerkingen bekijken" at bounding box center [391, 79] width 80 height 13
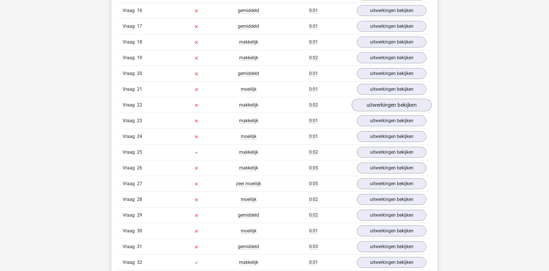
scroll to position [933, 0]
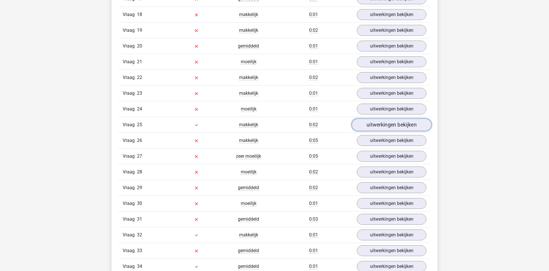
click at [377, 123] on link "uitwerkingen bekijken" at bounding box center [391, 124] width 80 height 13
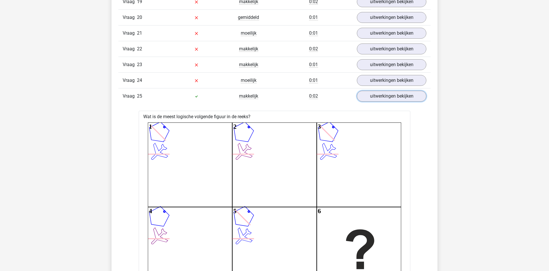
scroll to position [962, 0]
click at [384, 96] on link "uitwerkingen bekijken" at bounding box center [391, 95] width 80 height 13
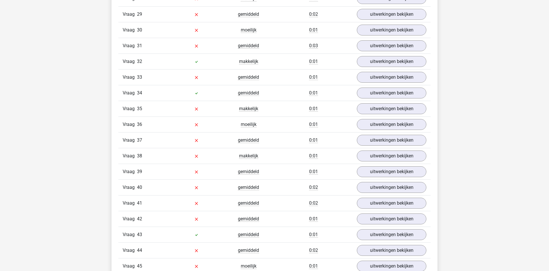
scroll to position [1108, 0]
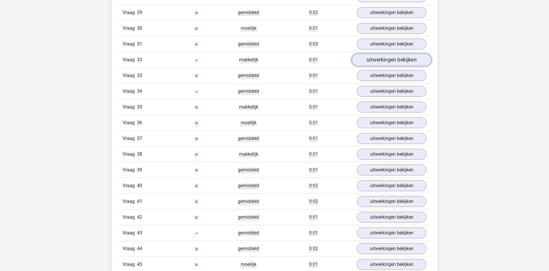
click at [386, 65] on link "uitwerkingen bekijken" at bounding box center [391, 59] width 80 height 13
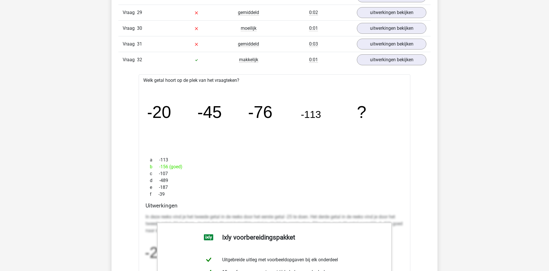
drag, startPoint x: 162, startPoint y: 181, endPoint x: 175, endPoint y: 178, distance: 13.2
click at [175, 178] on div "d -489" at bounding box center [274, 180] width 258 height 7
drag, startPoint x: 164, startPoint y: 159, endPoint x: 171, endPoint y: 161, distance: 8.0
click at [171, 159] on div "a -113" at bounding box center [274, 159] width 258 height 7
drag, startPoint x: 163, startPoint y: 173, endPoint x: 166, endPoint y: 175, distance: 3.8
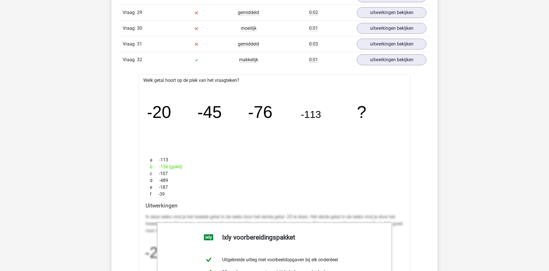
click at [166, 174] on div "c -107" at bounding box center [274, 173] width 258 height 7
drag, startPoint x: 164, startPoint y: 178, endPoint x: 169, endPoint y: 181, distance: 5.8
click at [169, 181] on div "d -489" at bounding box center [274, 180] width 258 height 7
drag, startPoint x: 160, startPoint y: 193, endPoint x: 172, endPoint y: 192, distance: 11.8
click at [172, 192] on div "f -39" at bounding box center [274, 194] width 258 height 7
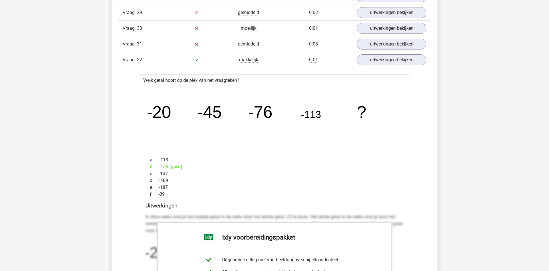
drag, startPoint x: 163, startPoint y: 188, endPoint x: 173, endPoint y: 179, distance: 13.8
click at [173, 184] on div "e -187" at bounding box center [274, 187] width 258 height 7
drag, startPoint x: 167, startPoint y: 170, endPoint x: 186, endPoint y: 167, distance: 19.6
click at [176, 168] on div "a -113 b -156 (goed) c -107 d -489 e -187 f -39" at bounding box center [274, 177] width 258 height 46
click at [167, 167] on div "b -156 (goed)" at bounding box center [274, 166] width 258 height 7
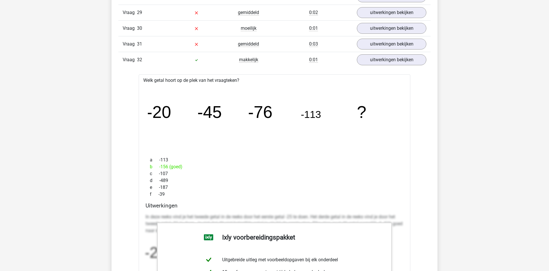
click at [167, 167] on div "b -156 (goed)" at bounding box center [274, 166] width 258 height 7
click at [408, 57] on link "uitwerkingen bekijken" at bounding box center [391, 59] width 80 height 13
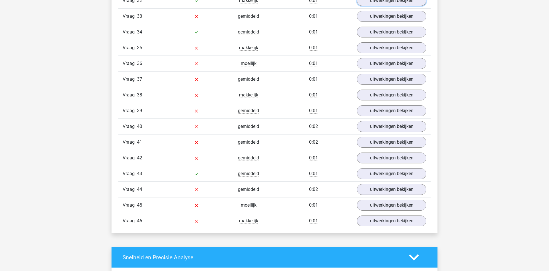
scroll to position [1195, 0]
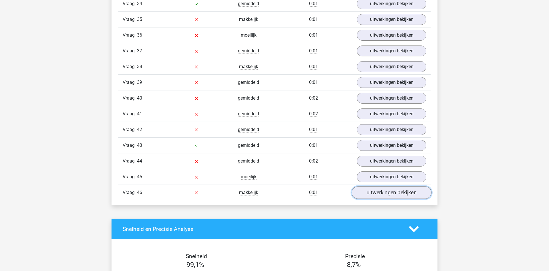
click at [368, 194] on link "uitwerkingen bekijken" at bounding box center [391, 192] width 80 height 13
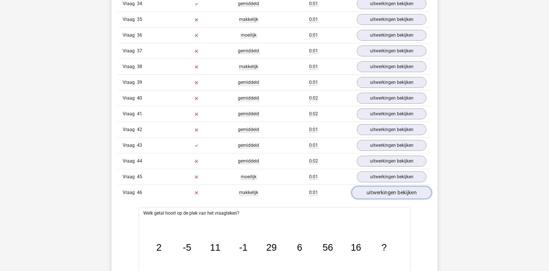
click at [371, 191] on link "uitwerkingen bekijken" at bounding box center [391, 192] width 80 height 13
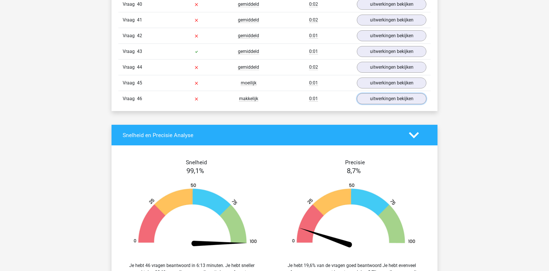
scroll to position [1341, 0]
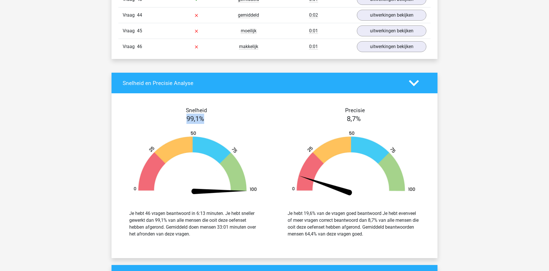
drag, startPoint x: 185, startPoint y: 121, endPoint x: 205, endPoint y: 119, distance: 19.8
click at [205, 119] on div "99,1%" at bounding box center [195, 118] width 158 height 10
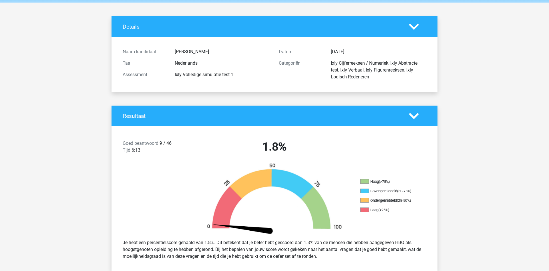
scroll to position [0, 0]
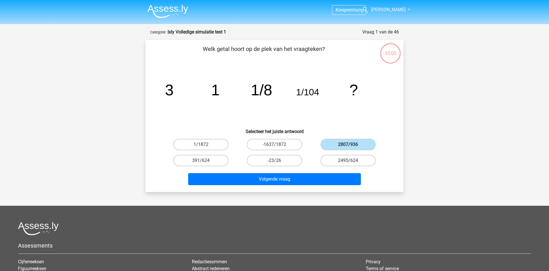
scroll to position [29, 0]
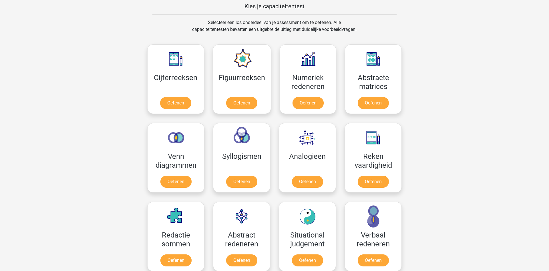
scroll to position [233, 0]
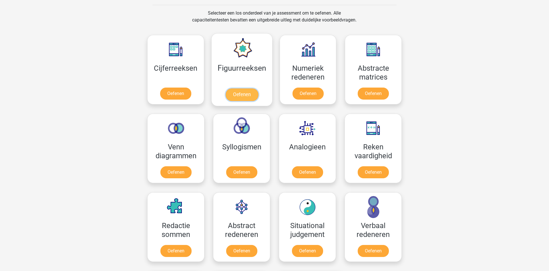
click at [253, 95] on link "Oefenen" at bounding box center [241, 94] width 33 height 13
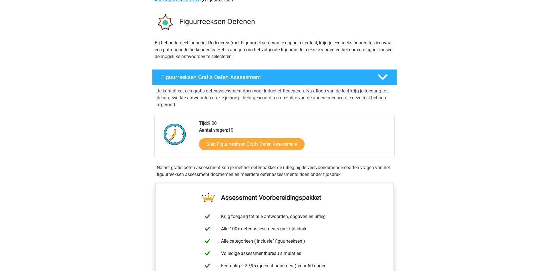
scroll to position [58, 0]
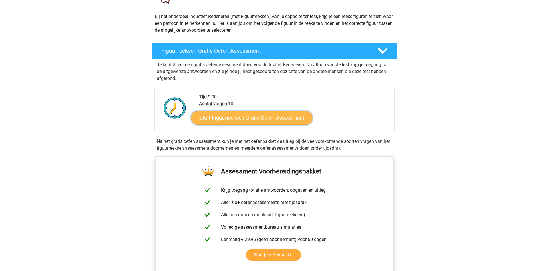
click at [253, 118] on link "Start Figuurreeksen Gratis Oefen Assessment" at bounding box center [251, 118] width 121 height 14
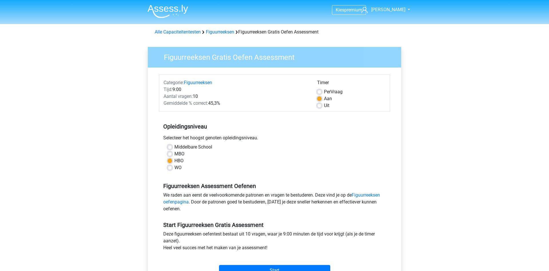
click at [182, 152] on label "MBO" at bounding box center [179, 153] width 10 height 7
click at [172, 152] on input "MBO" at bounding box center [169, 153] width 5 height 6
radio input "true"
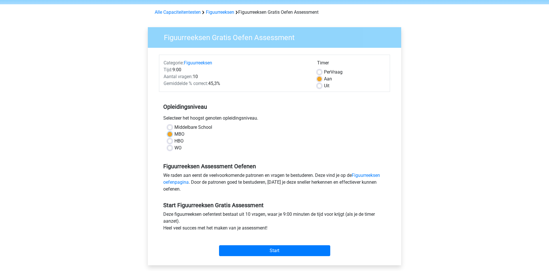
scroll to position [29, 0]
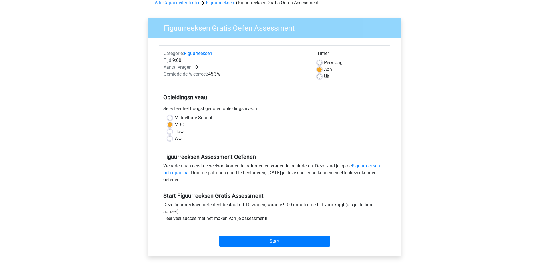
click at [268, 249] on div "Categorie: Figuurreeksen Tijd: 9:00 Aantal vragen: 10 Gemiddelde % correct: 45,…" at bounding box center [274, 146] width 245 height 217
click at [269, 245] on input "Start" at bounding box center [274, 240] width 111 height 11
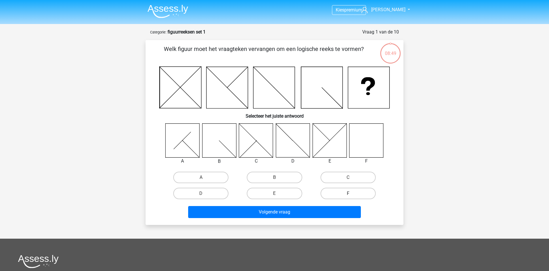
click at [331, 193] on label "F" at bounding box center [347, 192] width 55 height 11
click at [348, 193] on input "F" at bounding box center [350, 195] width 4 height 4
radio input "true"
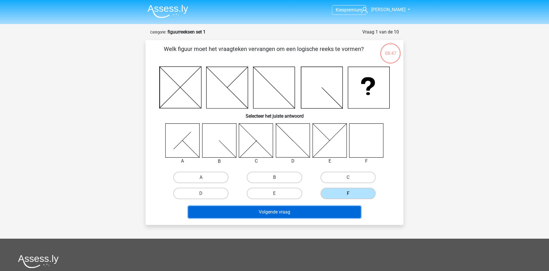
click at [305, 213] on button "Volgende vraag" at bounding box center [274, 212] width 173 height 12
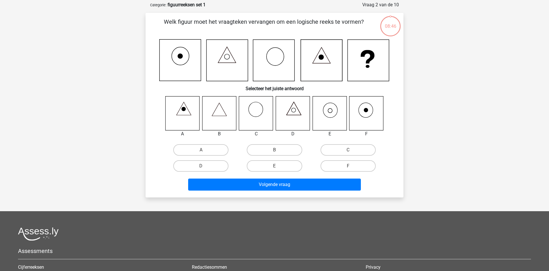
scroll to position [29, 0]
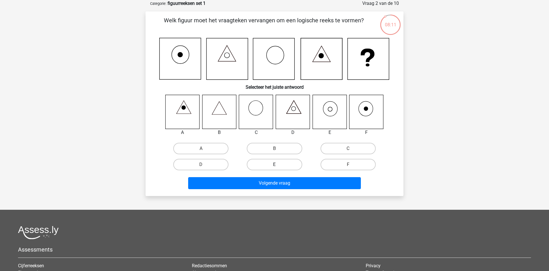
click at [281, 167] on label "E" at bounding box center [274, 164] width 55 height 11
click at [278, 167] on input "E" at bounding box center [276, 166] width 4 height 4
radio input "true"
click at [281, 176] on div "Volgende vraag" at bounding box center [274, 181] width 239 height 19
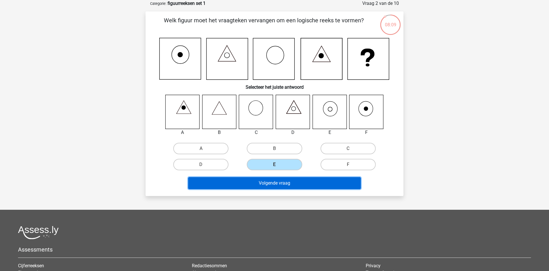
click at [282, 180] on button "Volgende vraag" at bounding box center [274, 183] width 173 height 12
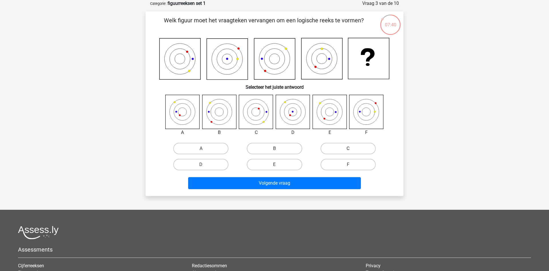
click at [352, 148] on label "C" at bounding box center [347, 148] width 55 height 11
click at [351, 148] on input "C" at bounding box center [350, 150] width 4 height 4
radio input "true"
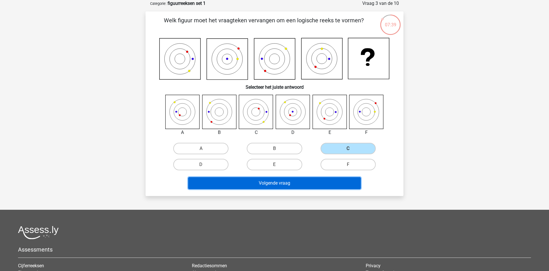
click at [337, 183] on button "Volgende vraag" at bounding box center [274, 183] width 173 height 12
